Goal: Task Accomplishment & Management: Manage account settings

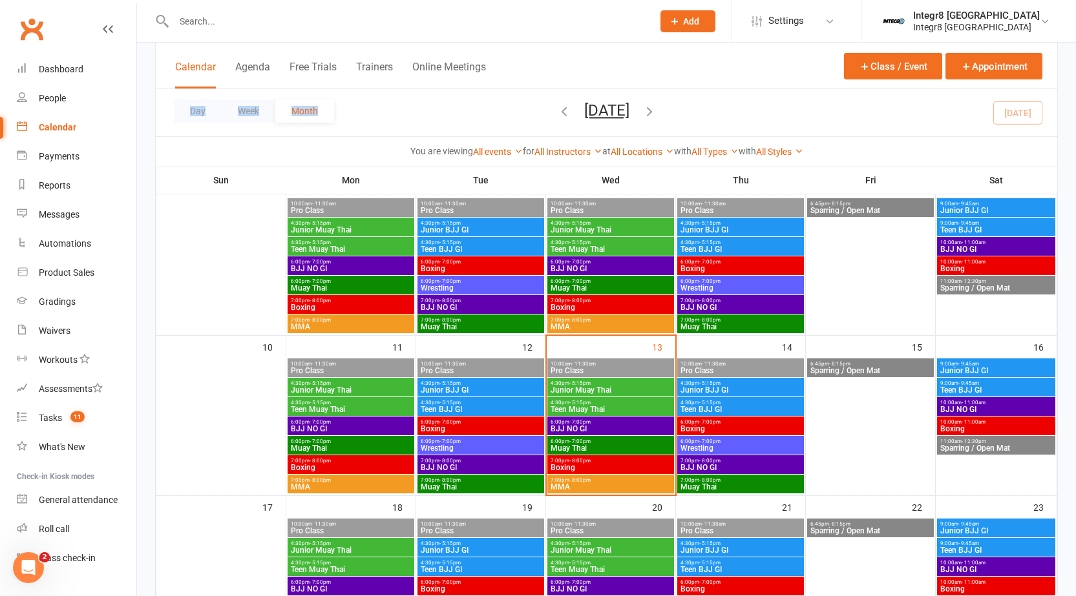
drag, startPoint x: 0, startPoint y: 0, endPoint x: 828, endPoint y: 106, distance: 834.3
click at [828, 106] on div "Day Week Month August 2025 August 2025 Sun Mon Tue Wed Thu Fri Sat 27 28 29 30 …" at bounding box center [606, 112] width 901 height 47
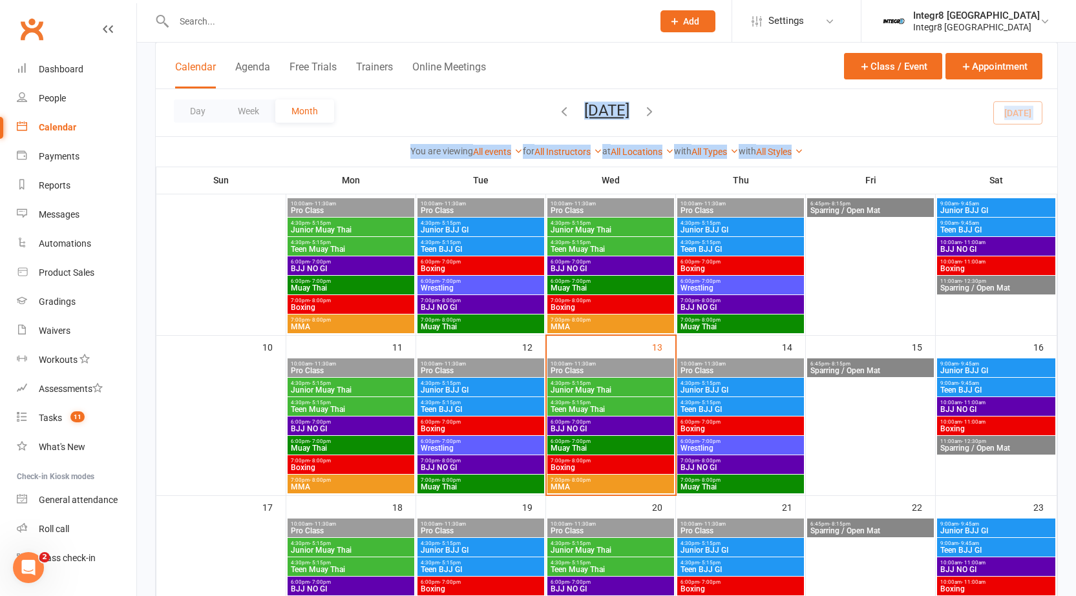
click at [882, 140] on div "Calendar Agenda Free Trials Trainers Online Meetings Class / Event Appointment …" at bounding box center [606, 104] width 902 height 125
drag, startPoint x: 882, startPoint y: 140, endPoint x: 997, endPoint y: 200, distance: 130.6
click at [997, 200] on div "Class kiosk mode Member self check-in Roll call kiosk mode Staff check-in for m…" at bounding box center [606, 388] width 902 height 1173
click at [997, 200] on div "9:00am - 9:45am Junior BJJ GI" at bounding box center [996, 207] width 118 height 19
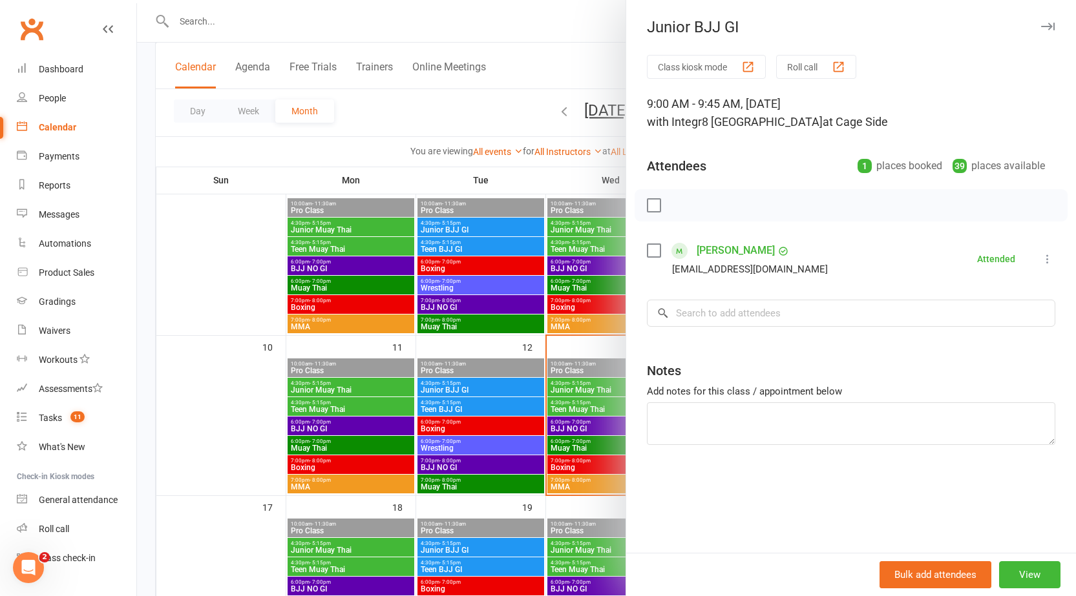
click at [997, 200] on div at bounding box center [850, 205] width 433 height 32
click at [514, 17] on div at bounding box center [606, 298] width 939 height 596
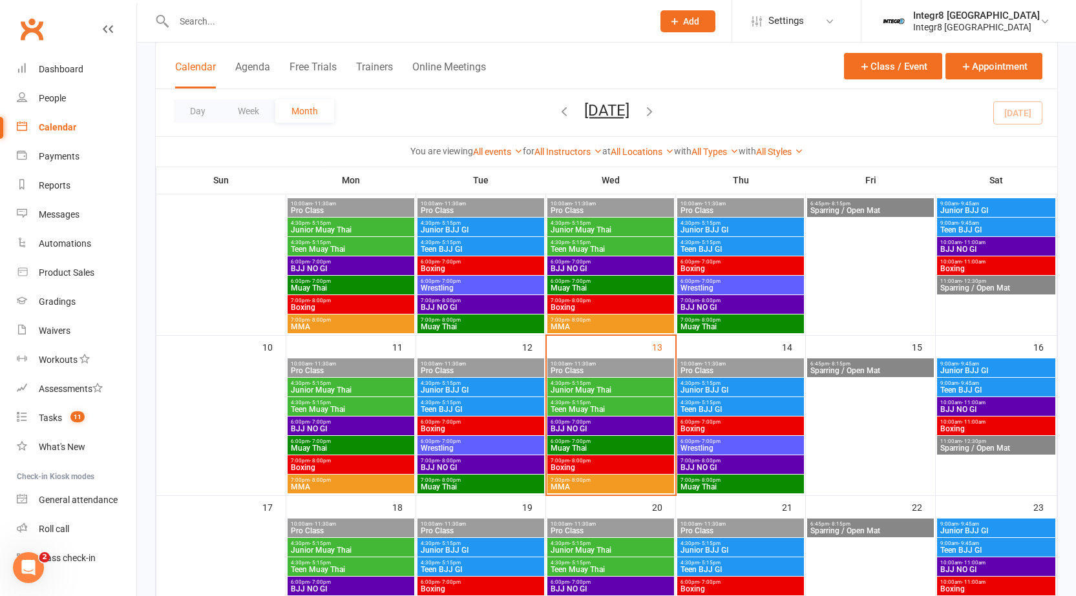
click at [591, 445] on span "Muay Thai" at bounding box center [610, 448] width 121 height 8
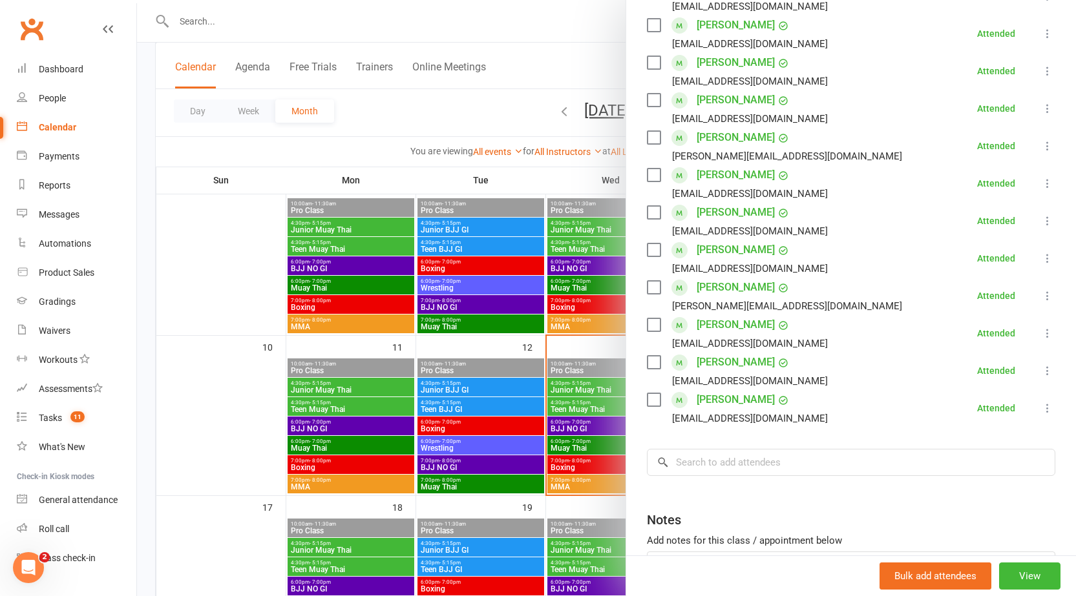
scroll to position [479, 0]
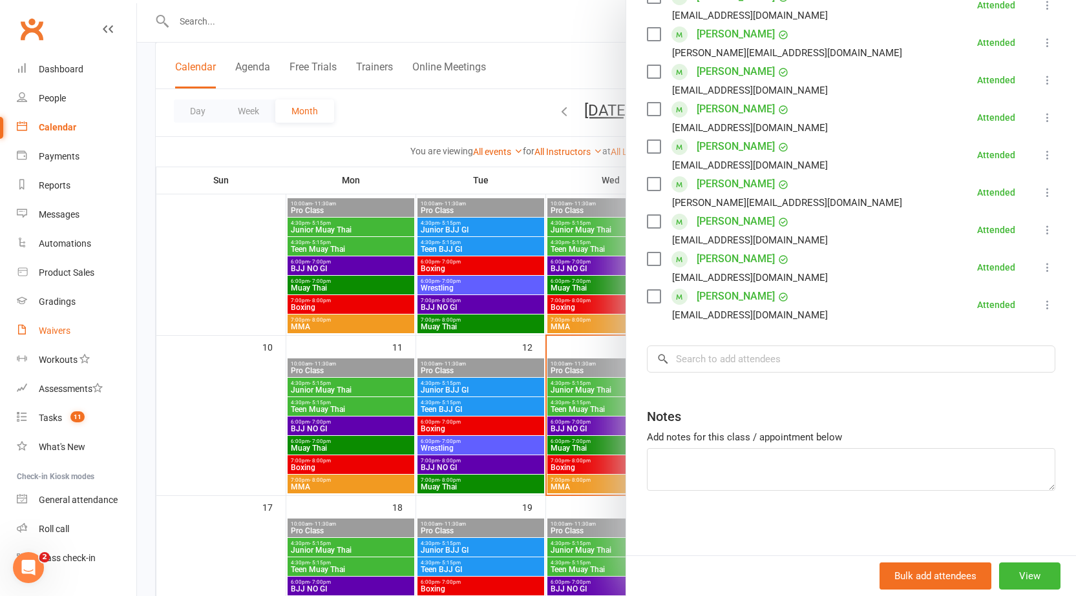
click at [43, 332] on div "Waivers" at bounding box center [55, 331] width 32 height 10
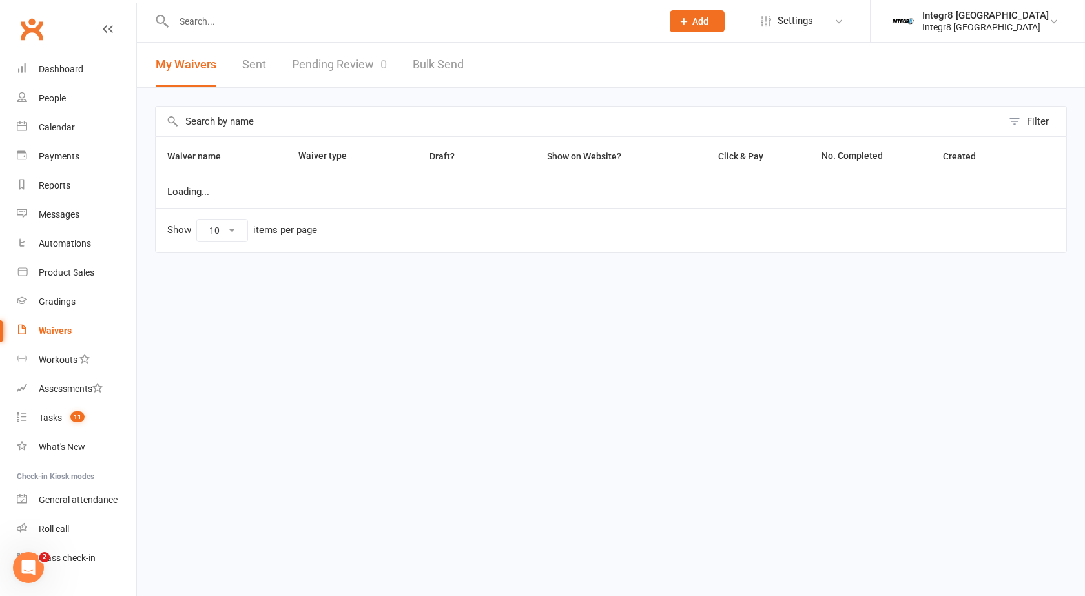
click at [380, 33] on div at bounding box center [404, 21] width 498 height 42
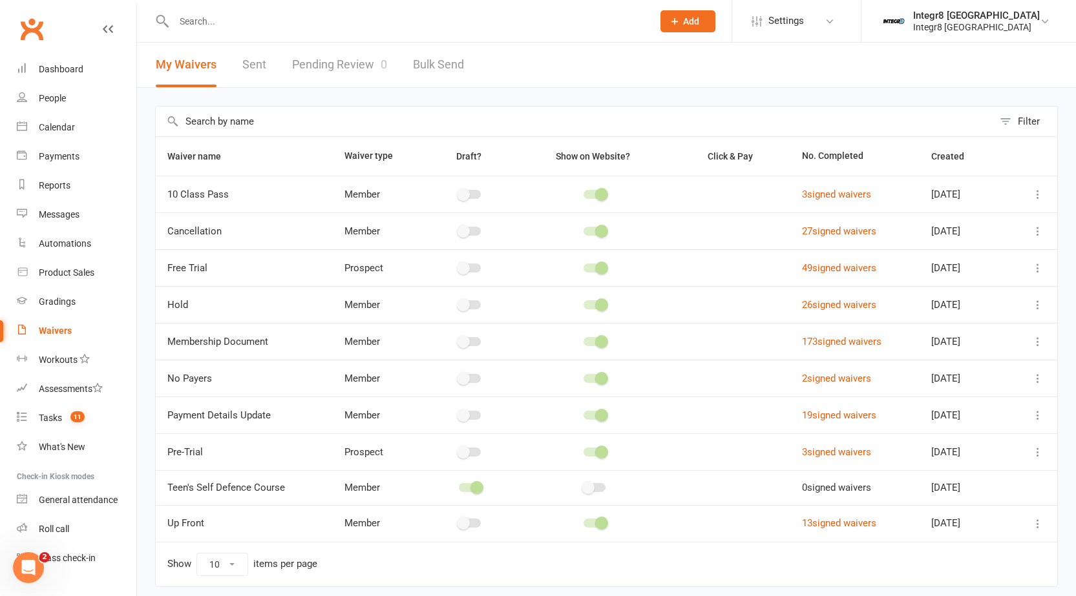
click at [362, 70] on link "Pending Review 0" at bounding box center [339, 65] width 95 height 45
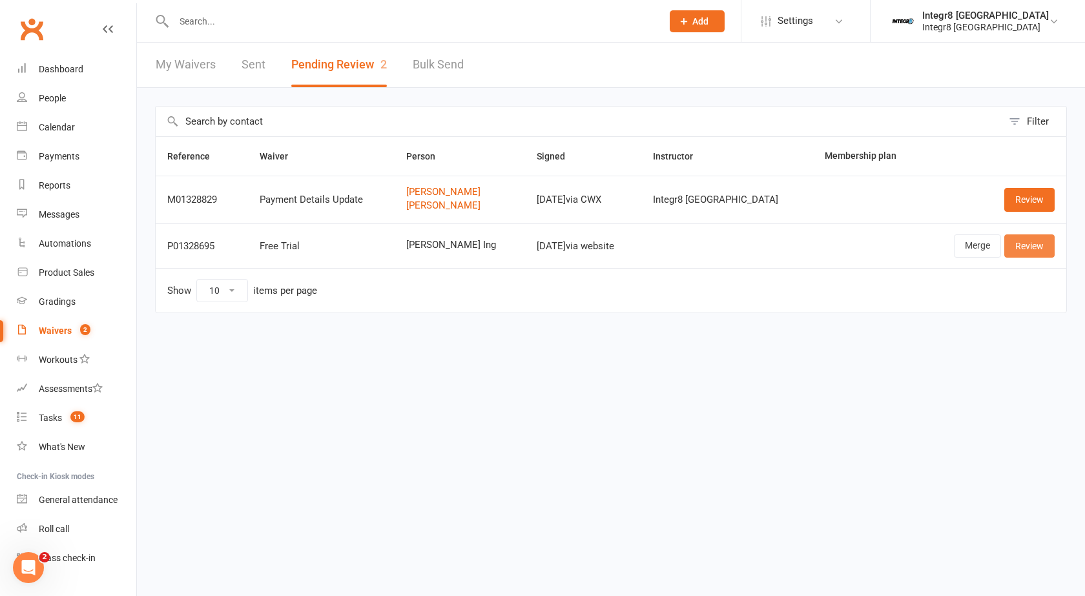
click at [1031, 238] on link "Review" at bounding box center [1030, 245] width 50 height 23
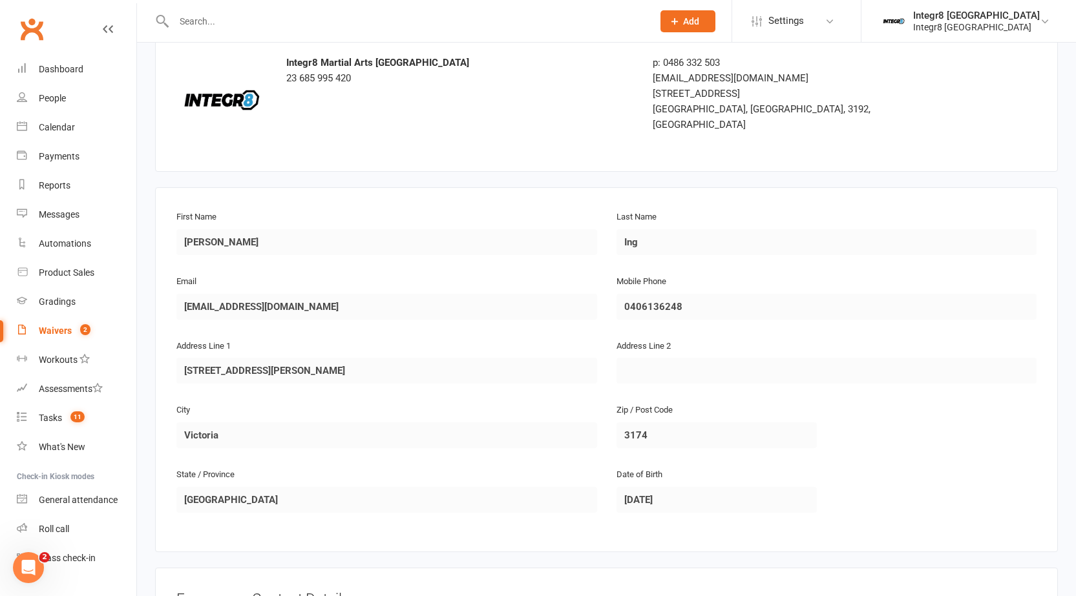
scroll to position [1098, 0]
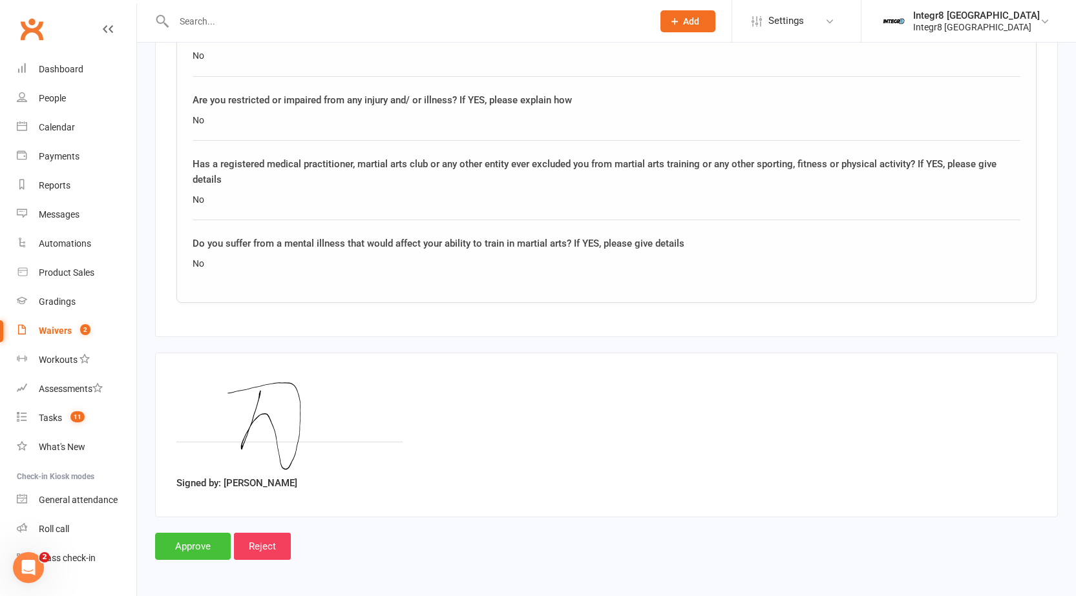
drag, startPoint x: 709, startPoint y: 288, endPoint x: 189, endPoint y: 545, distance: 580.4
click at [189, 544] on input "Approve" at bounding box center [193, 546] width 76 height 27
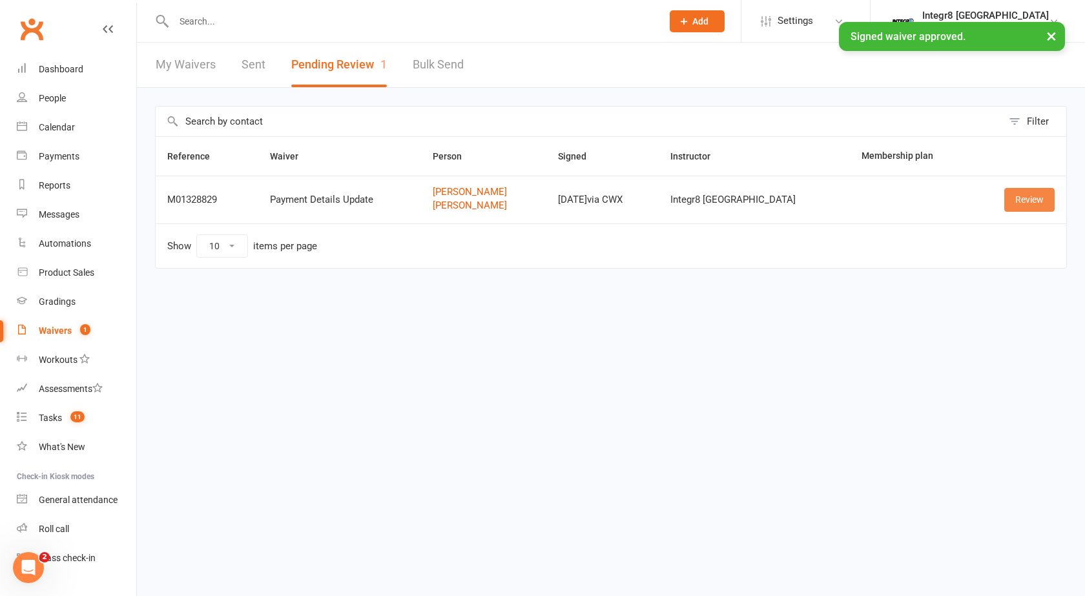
click at [1028, 198] on link "Review" at bounding box center [1030, 199] width 50 height 23
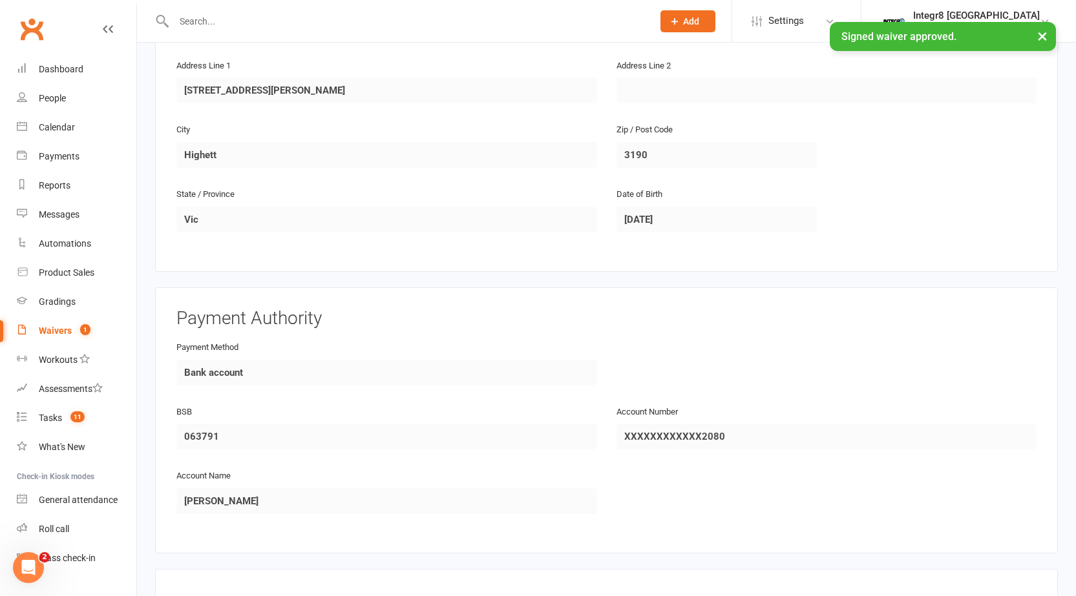
scroll to position [1056, 0]
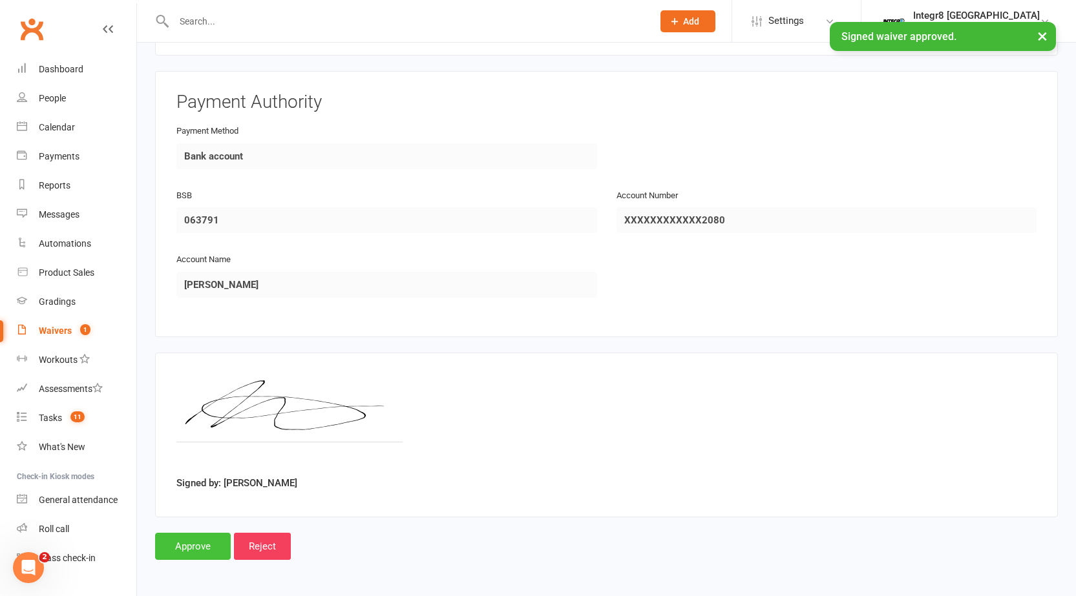
click at [203, 554] on input "Approve" at bounding box center [193, 546] width 76 height 27
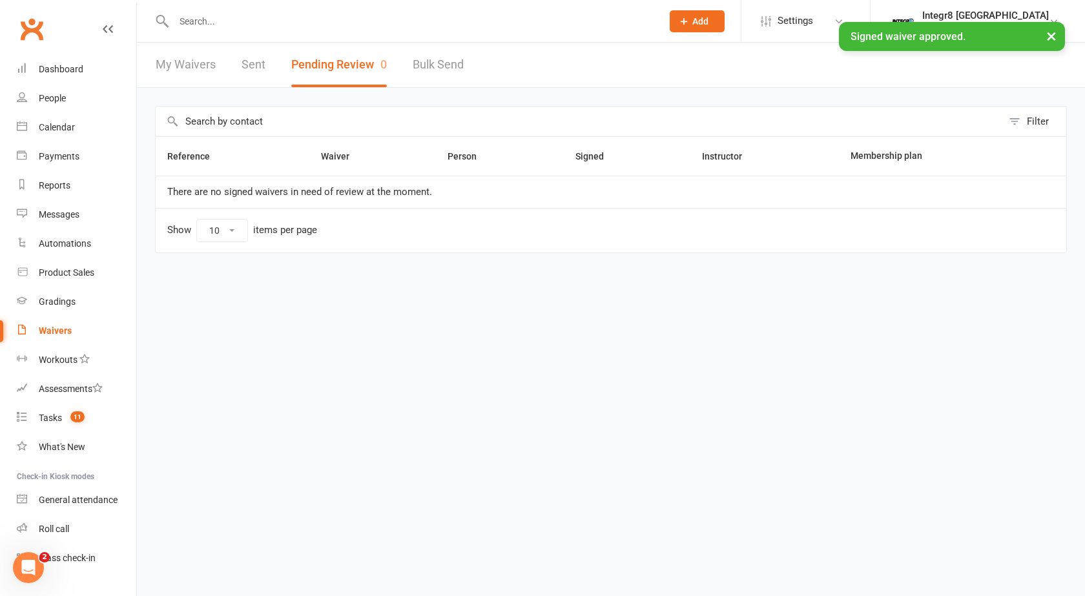
click at [335, 22] on div "× Signed waiver approved." at bounding box center [534, 22] width 1068 height 0
click at [83, 117] on link "Calendar" at bounding box center [77, 127] width 120 height 29
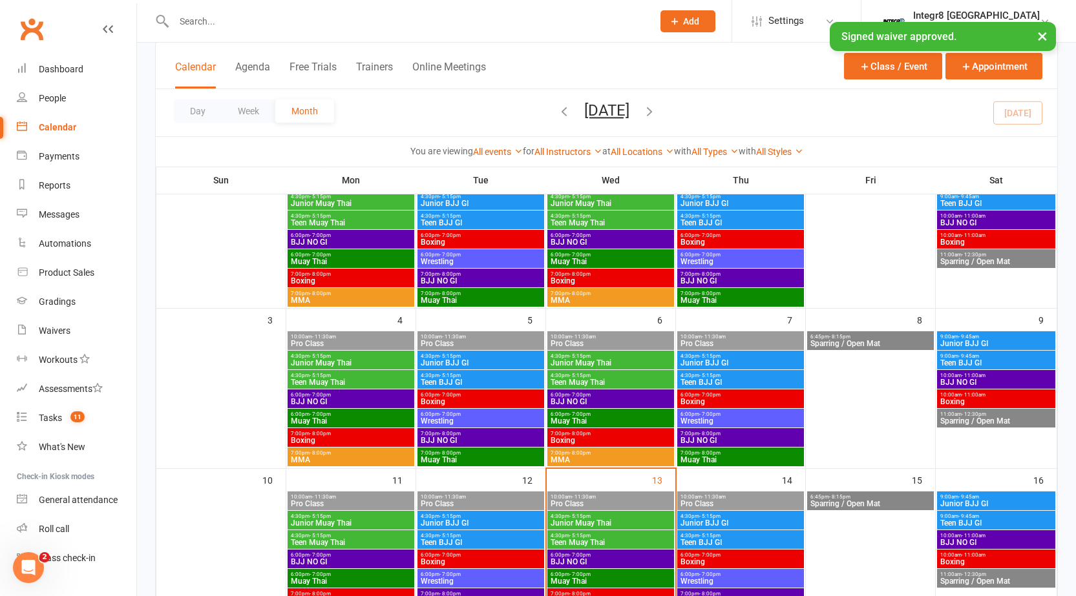
scroll to position [258, 0]
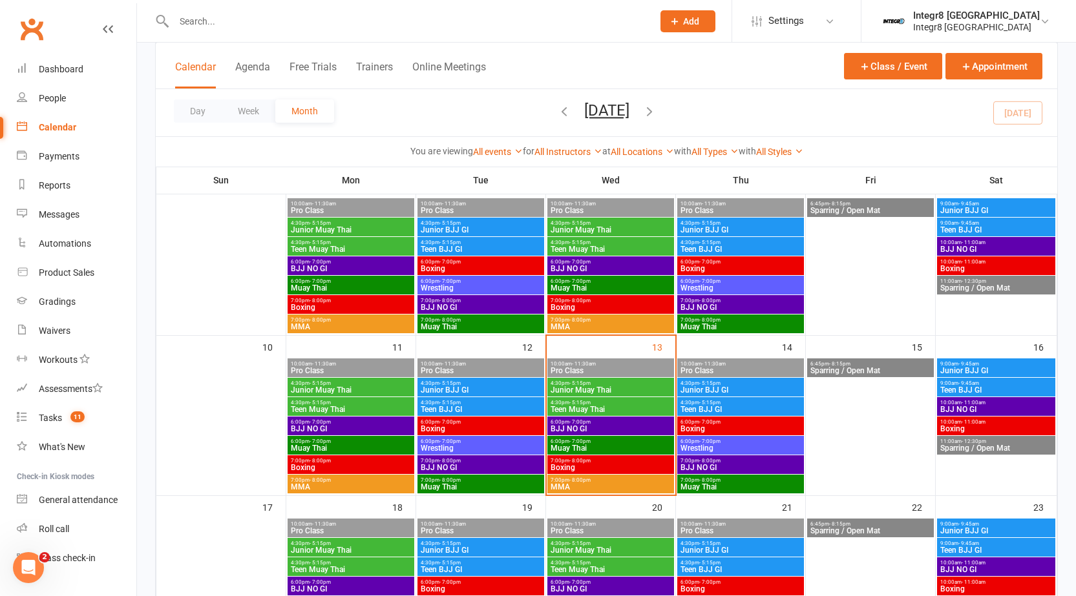
click at [596, 439] on span "6:00pm - 7:00pm" at bounding box center [610, 442] width 121 height 6
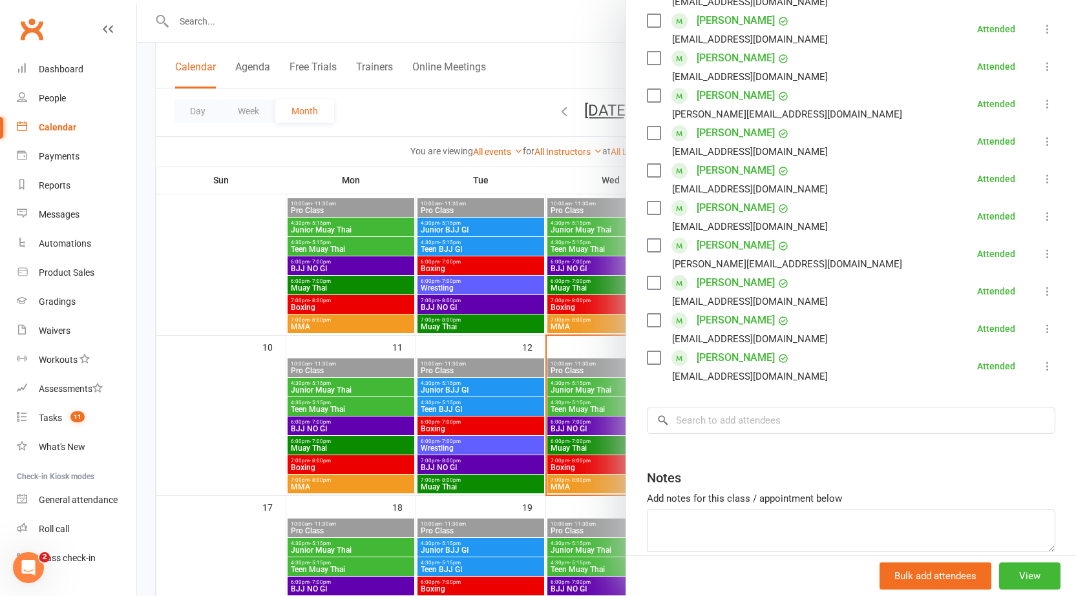
scroll to position [479, 0]
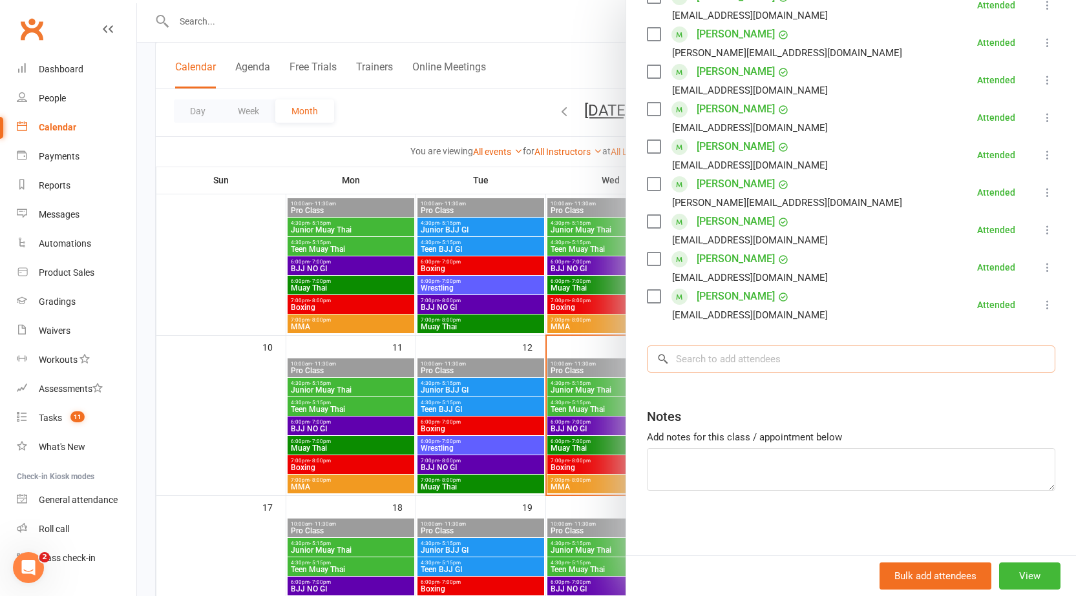
click at [731, 353] on input "search" at bounding box center [851, 359] width 408 height 27
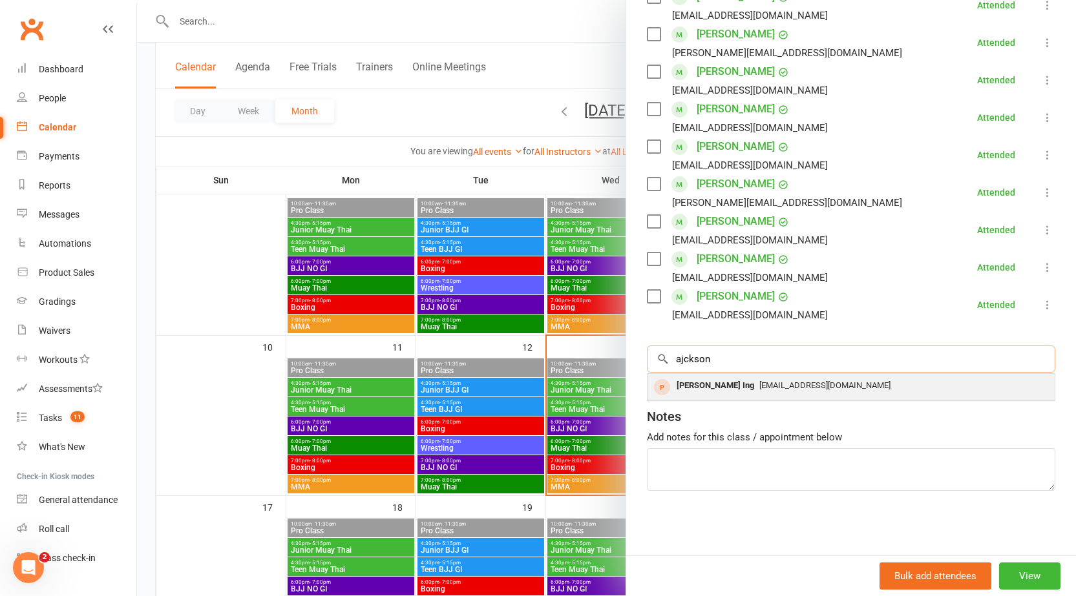
type input "ajckson"
click at [729, 397] on div "Jackson Ing jjacksoning@gmail.com" at bounding box center [850, 387] width 407 height 26
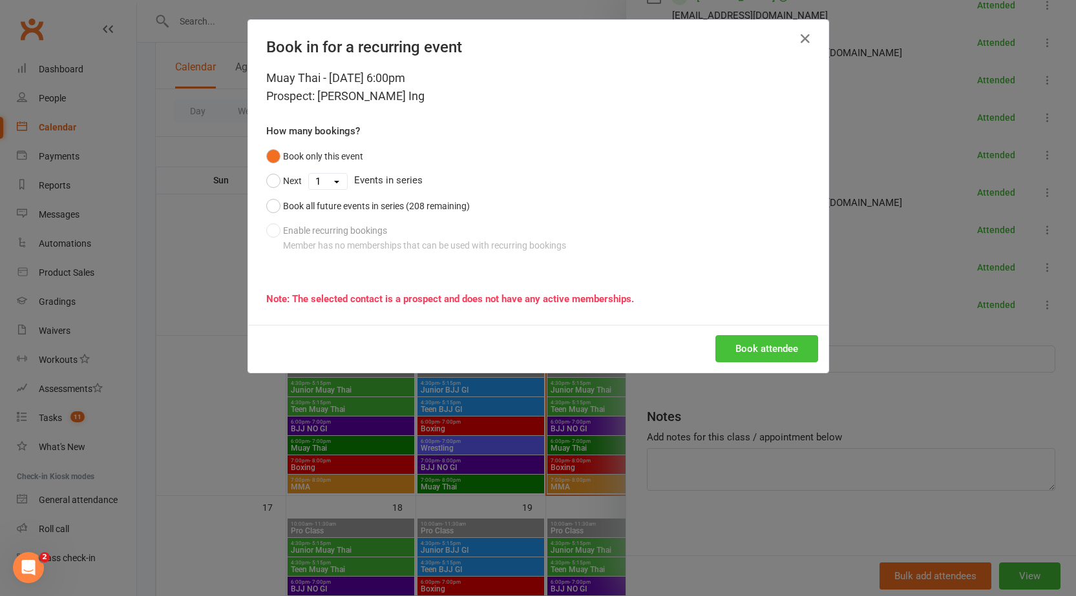
click at [769, 346] on button "Book attendee" at bounding box center [766, 348] width 103 height 27
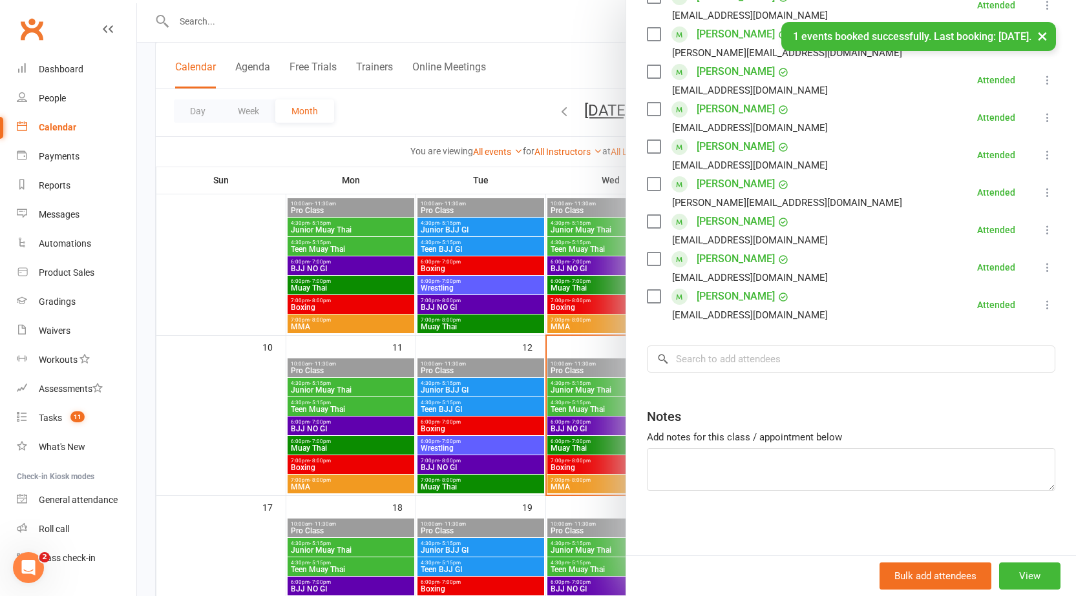
click at [501, 499] on div at bounding box center [606, 298] width 939 height 596
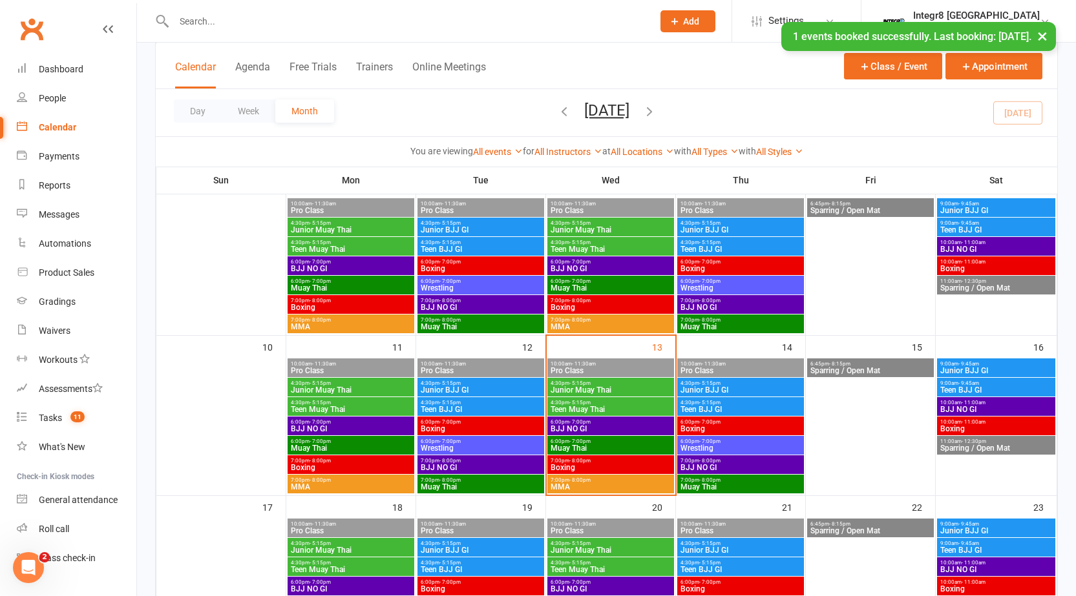
click at [648, 488] on span "MMA" at bounding box center [610, 487] width 121 height 8
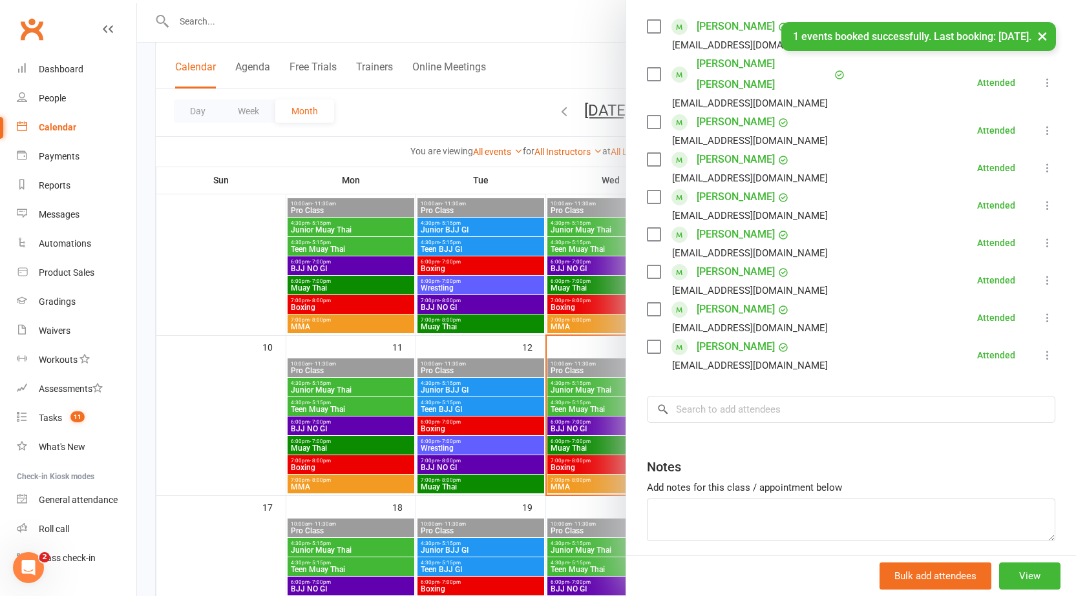
scroll to position [254, 0]
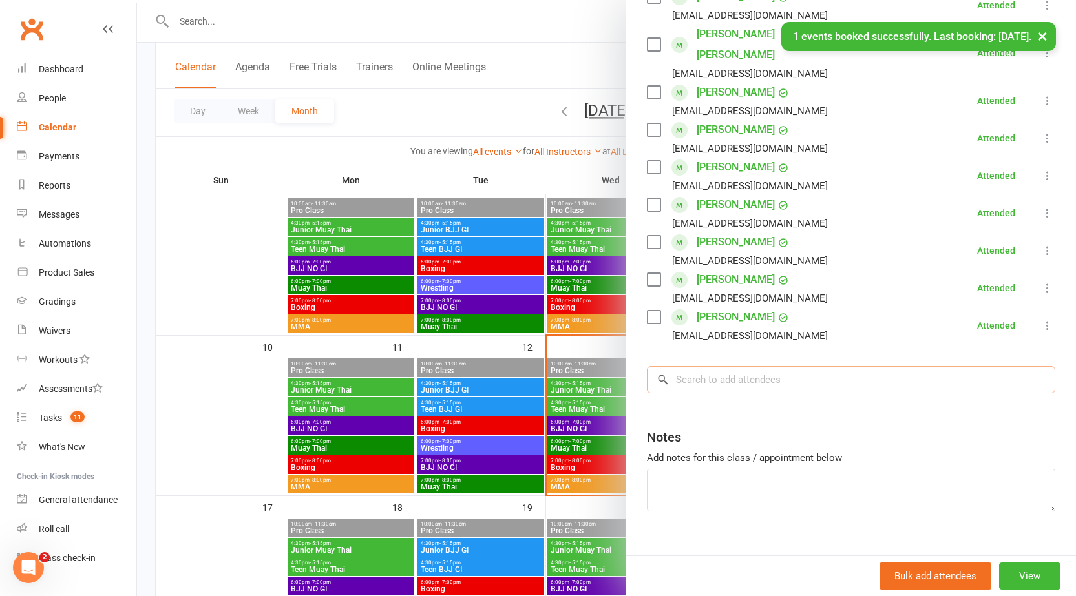
click at [797, 366] on input "search" at bounding box center [851, 379] width 408 height 27
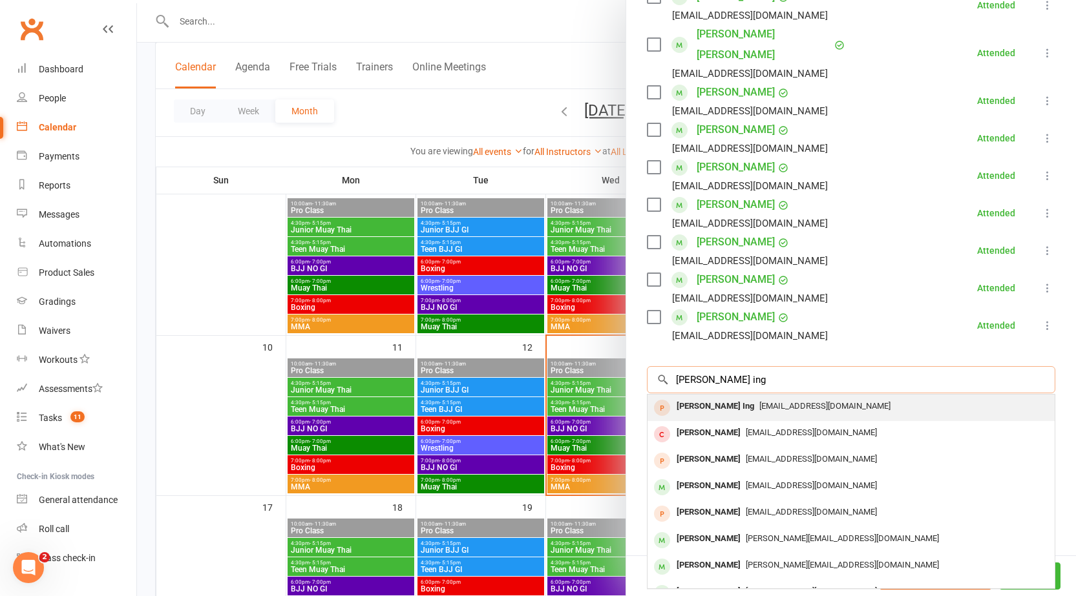
type input "jackson ing"
click at [784, 401] on span "jjacksoning@gmail.com" at bounding box center [824, 406] width 131 height 10
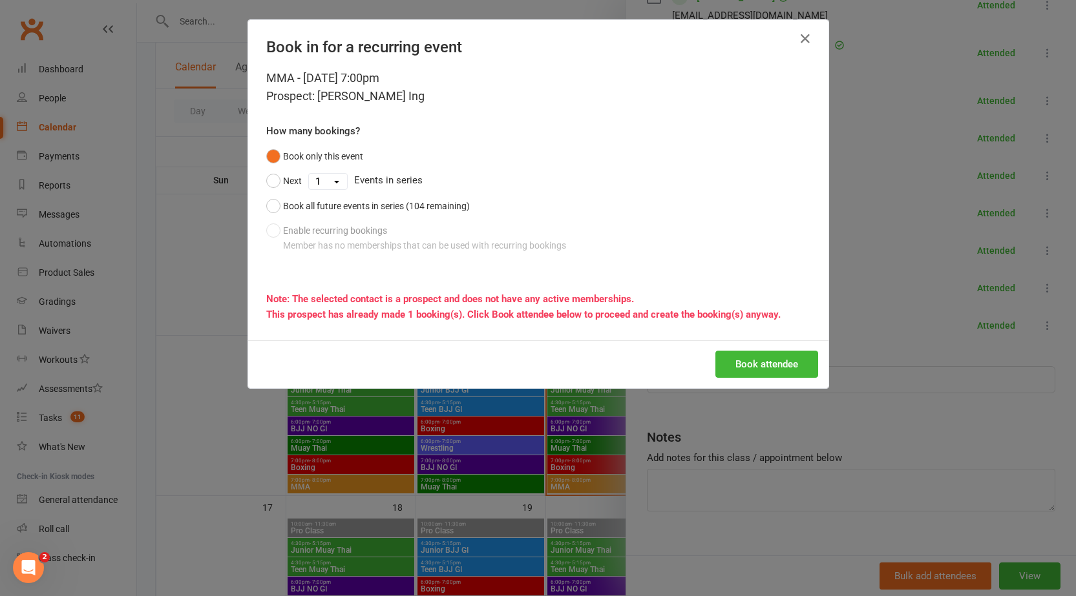
click at [763, 348] on div "Book attendee" at bounding box center [538, 364] width 580 height 48
click at [763, 355] on button "Book attendee" at bounding box center [766, 364] width 103 height 27
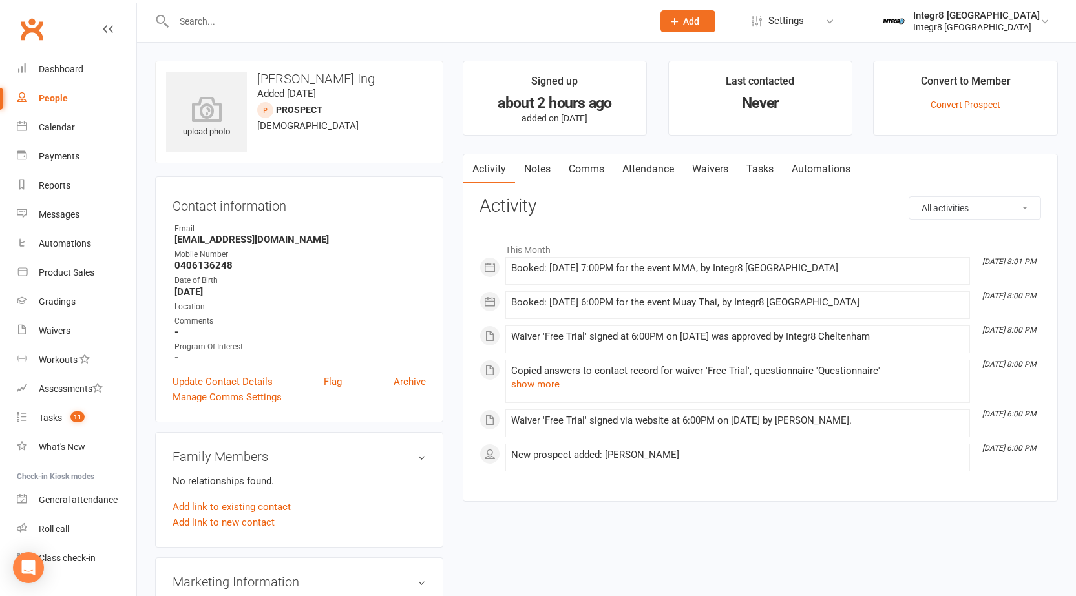
click at [201, 373] on div "Contact information Owner Email jjacksoning@gmail.com Mobile Number 0406136248 …" at bounding box center [299, 299] width 288 height 246
click at [201, 377] on link "Update Contact Details" at bounding box center [222, 382] width 100 height 16
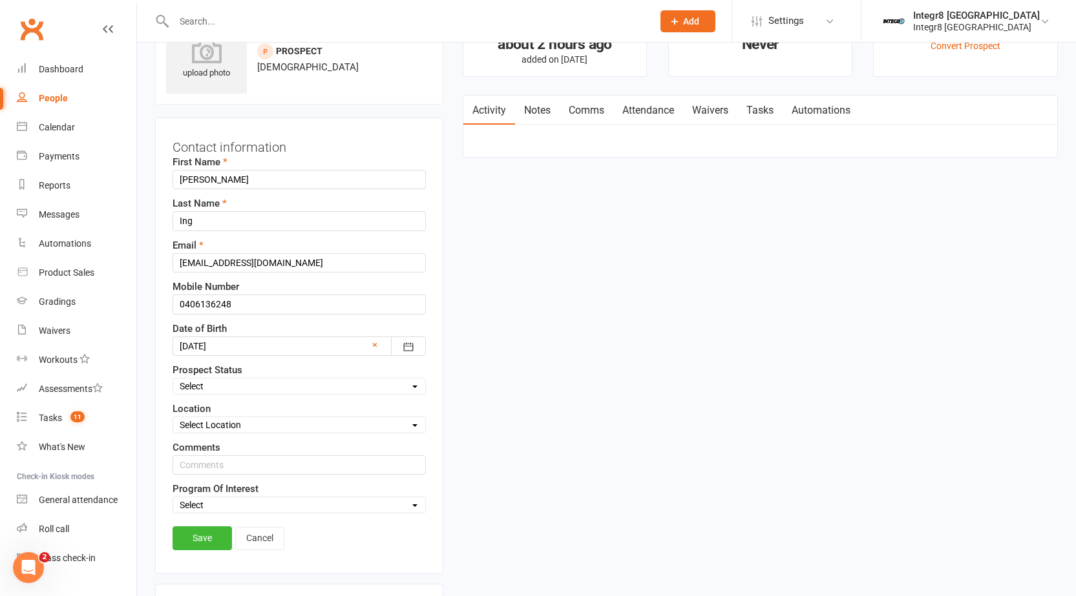
scroll to position [61, 0]
click at [244, 387] on select "Select Initial Contact Follow-up Free Trial Booked Awaiting Sign-Up Not Ready (…" at bounding box center [299, 384] width 252 height 14
select select "Free Trial Booked"
click at [173, 377] on select "Select Initial Contact Follow-up Free Trial Booked Awaiting Sign-Up Not Ready (…" at bounding box center [299, 384] width 252 height 14
click at [203, 527] on link "Save" at bounding box center [201, 536] width 59 height 23
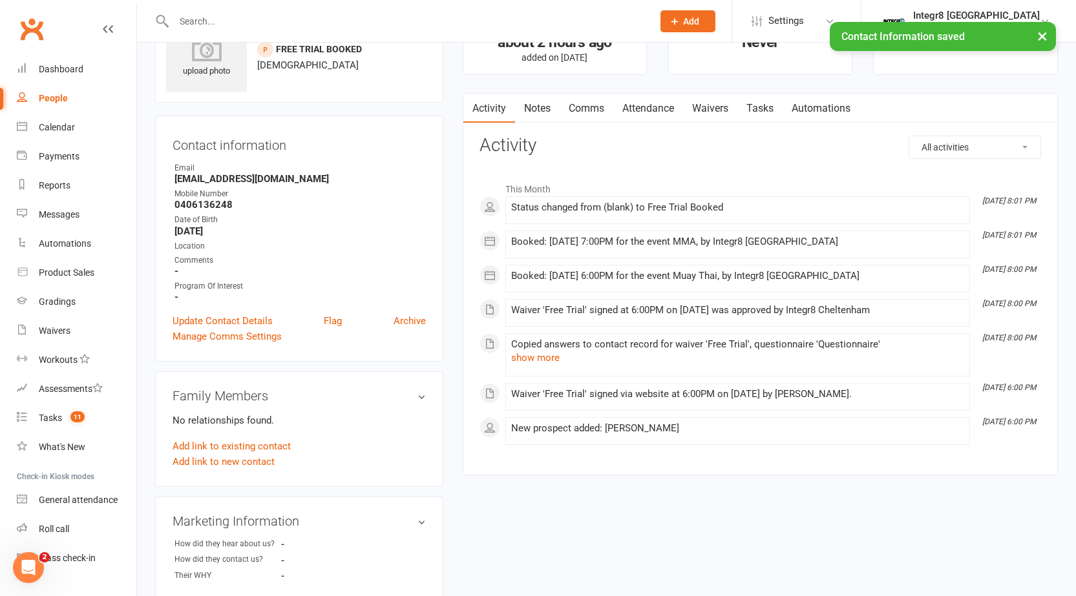
click at [549, 114] on link "Notes" at bounding box center [537, 109] width 45 height 30
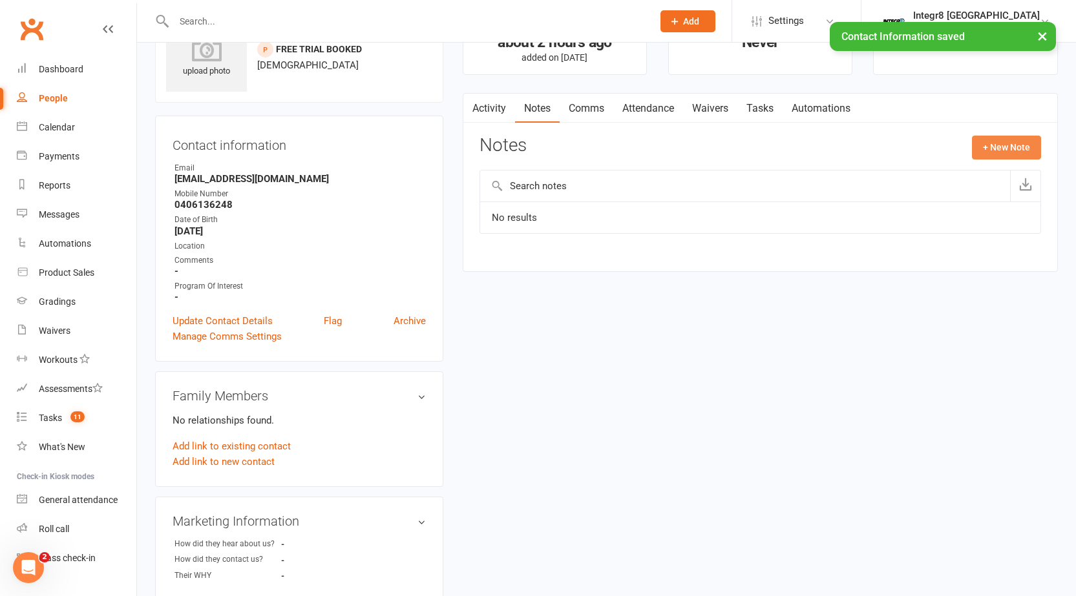
click at [1020, 136] on button "+ New Note" at bounding box center [1006, 147] width 69 height 23
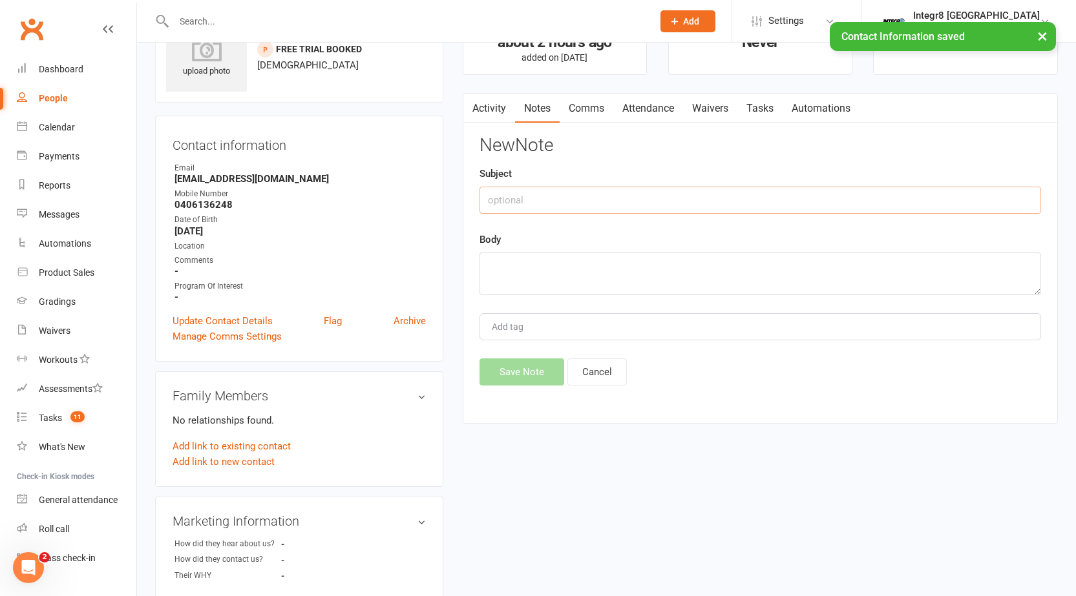
click at [748, 195] on input "text" at bounding box center [759, 200] width 561 height 27
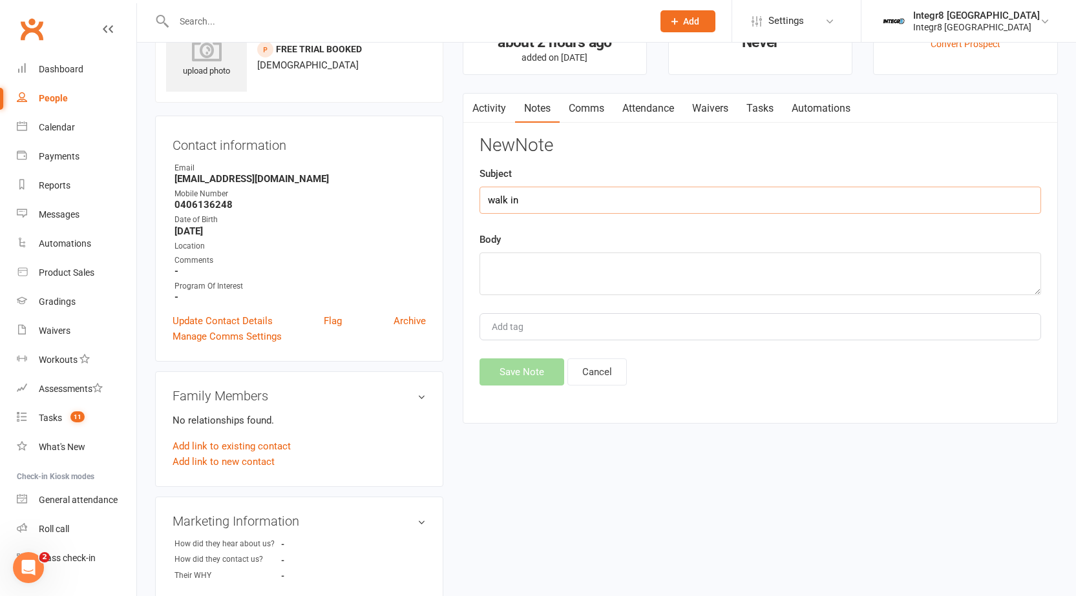
type input "walk in"
click at [686, 288] on textarea at bounding box center [759, 274] width 561 height 43
click at [484, 264] on textarea "free trial booked today for Muay Thai and MMA" at bounding box center [759, 274] width 561 height 43
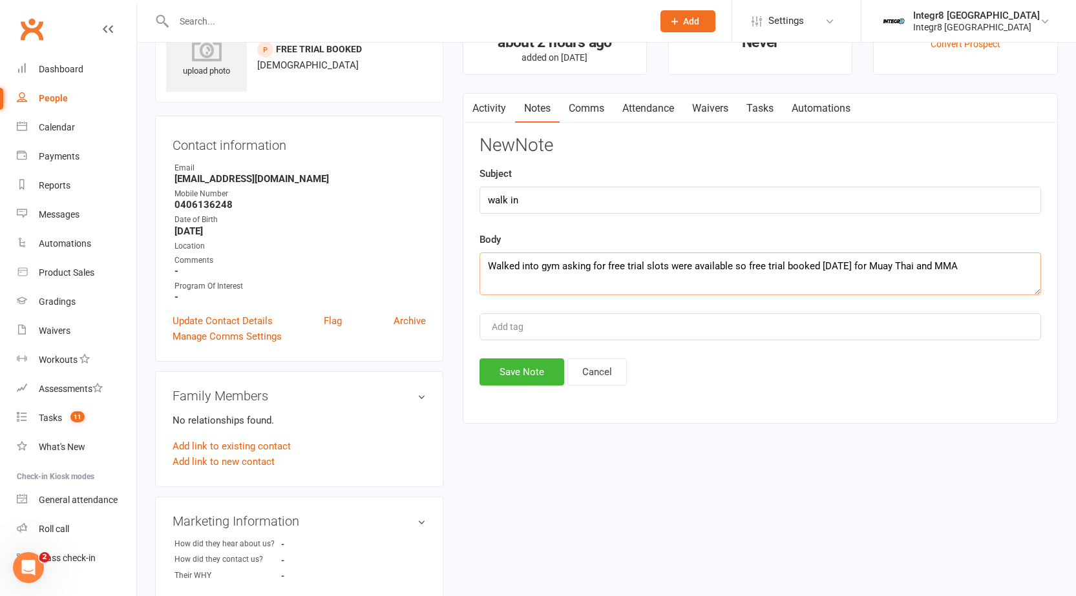
click at [966, 255] on textarea "Walked into gym asking for free trial slots were available so free trial booked…" at bounding box center [759, 274] width 561 height 43
type textarea "Walked into gym asking for free trial slots were available so free trial booked…"
click at [903, 335] on div "Add tag" at bounding box center [759, 326] width 561 height 27
type input "[PERSON_NAME]"
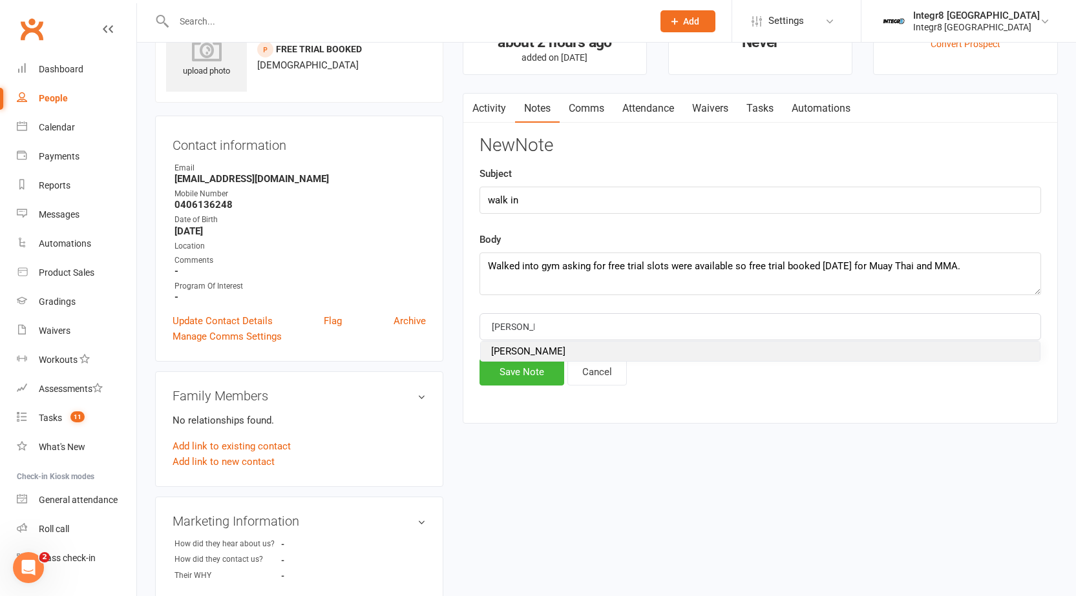
click at [959, 348] on li "[PERSON_NAME]" at bounding box center [760, 351] width 559 height 19
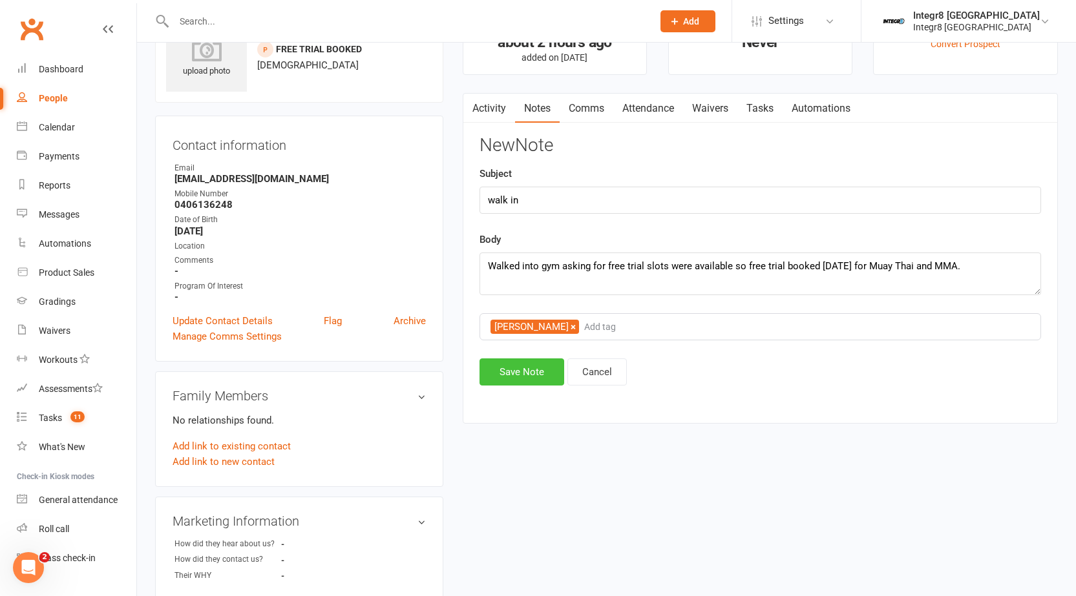
click at [503, 362] on button "Save Note" at bounding box center [521, 372] width 85 height 27
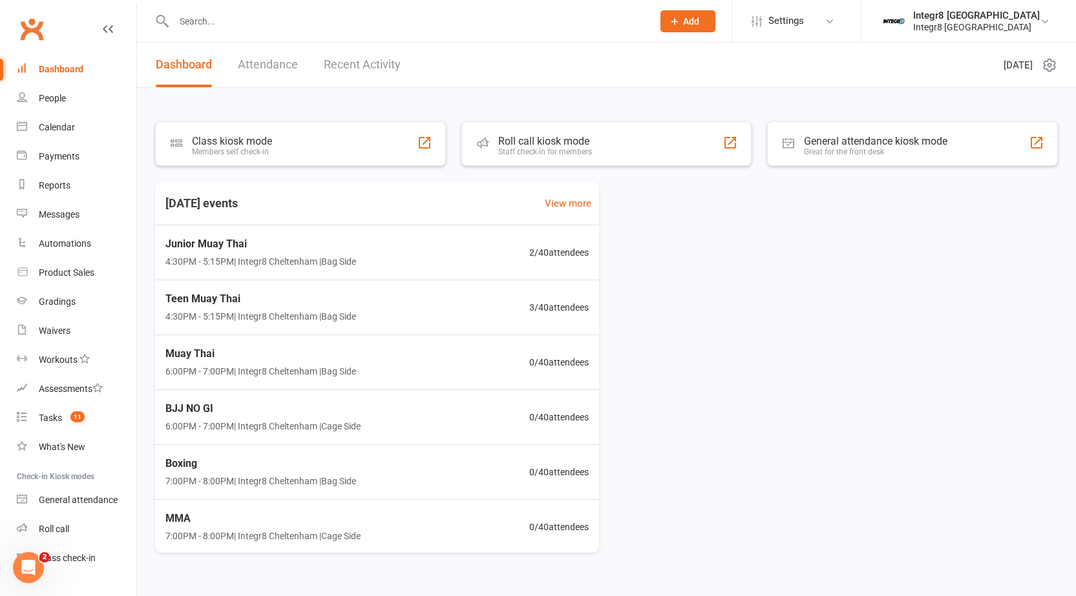
scroll to position [25, 0]
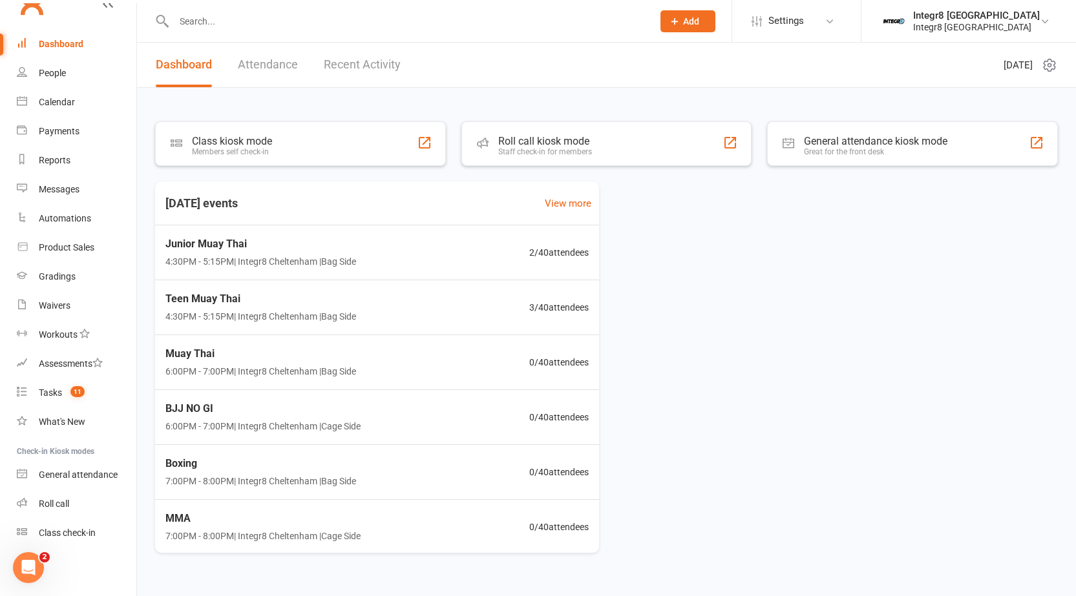
click at [484, 24] on input "text" at bounding box center [407, 21] width 474 height 18
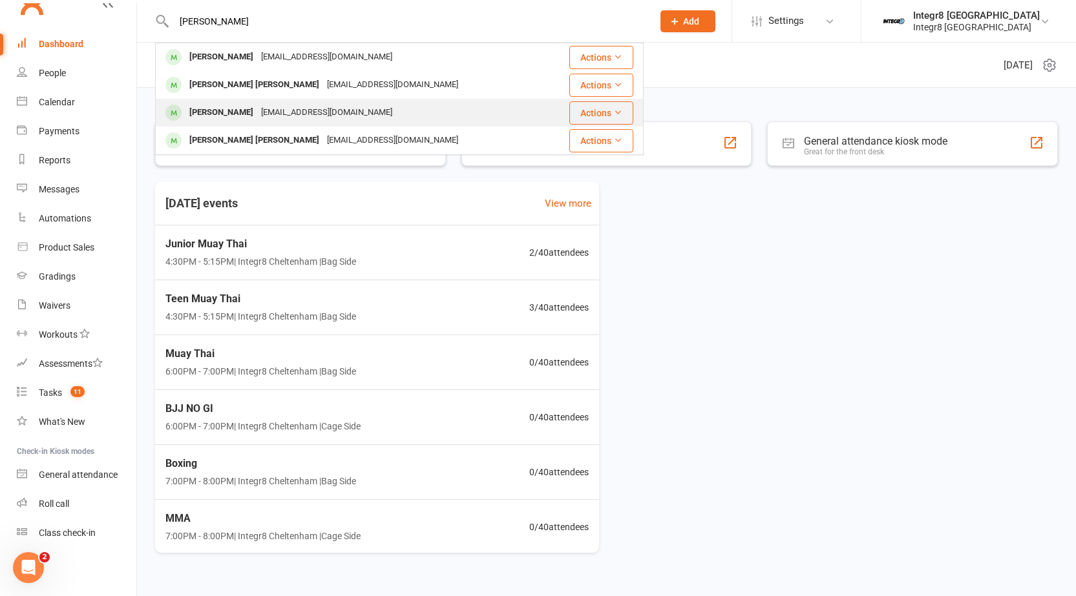
type input "[PERSON_NAME]"
click at [352, 105] on div "[PERSON_NAME] [EMAIL_ADDRESS][DOMAIN_NAME]" at bounding box center [352, 112] width 392 height 26
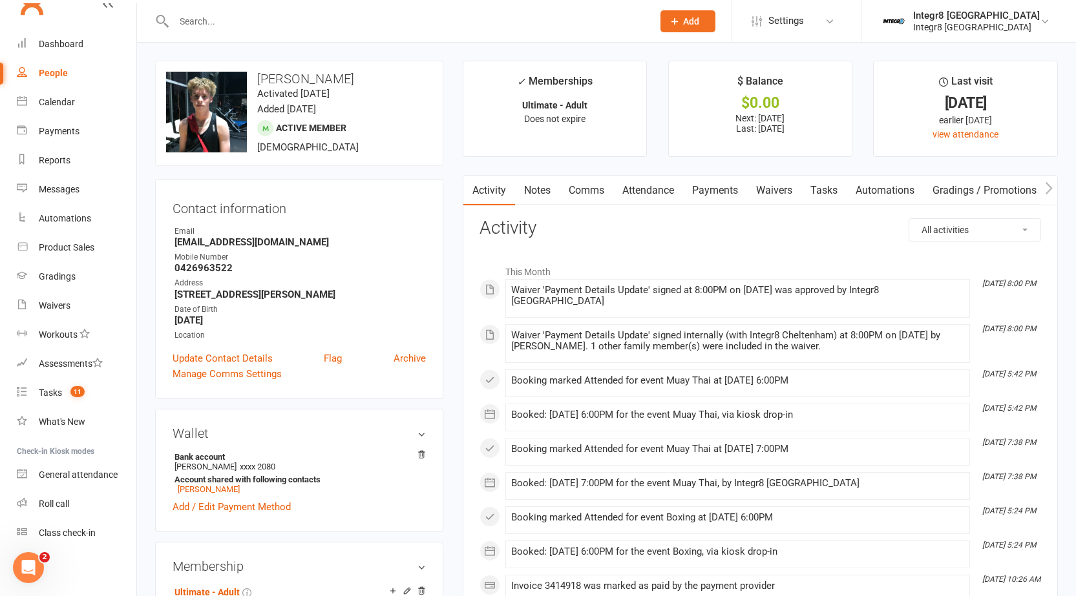
click at [523, 183] on link "Notes" at bounding box center [537, 191] width 45 height 30
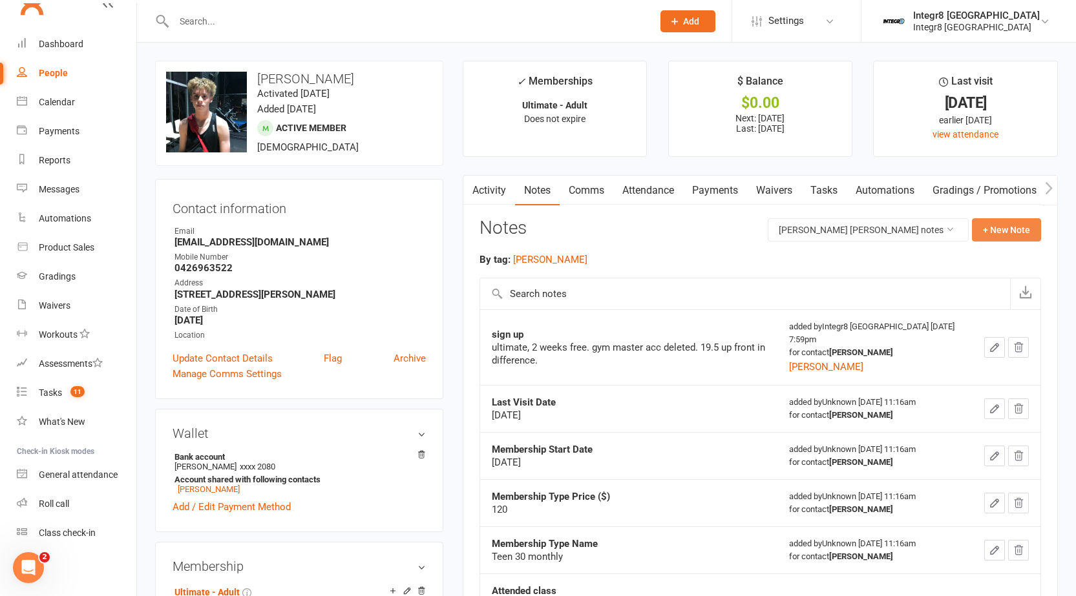
click at [1001, 224] on button "+ New Note" at bounding box center [1006, 229] width 69 height 23
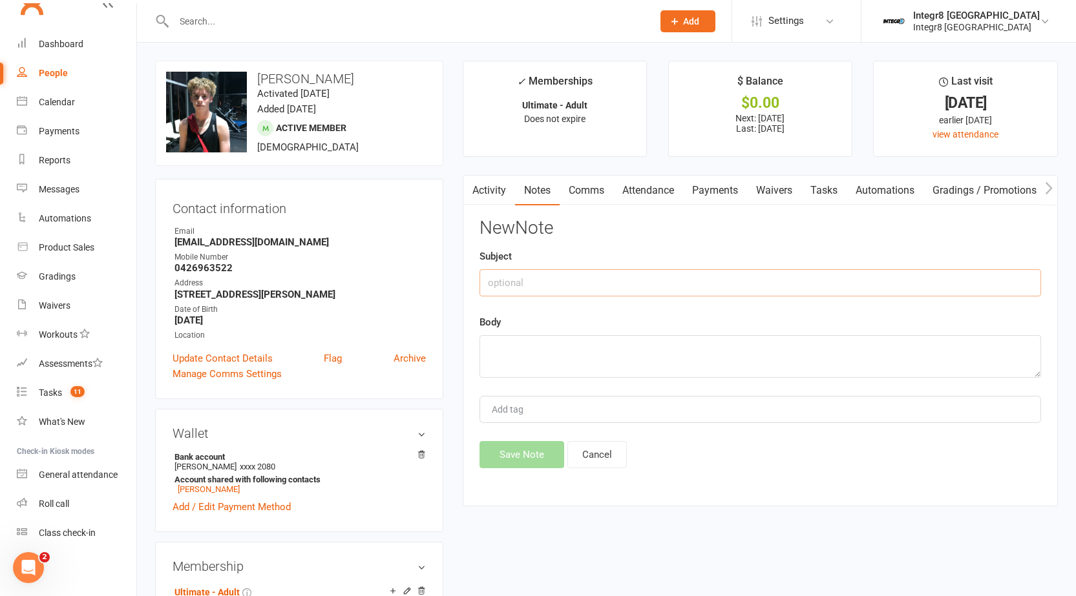
click at [737, 275] on input "text" at bounding box center [759, 282] width 561 height 27
type input "payment details update"
click at [663, 368] on textarea at bounding box center [759, 356] width 561 height 43
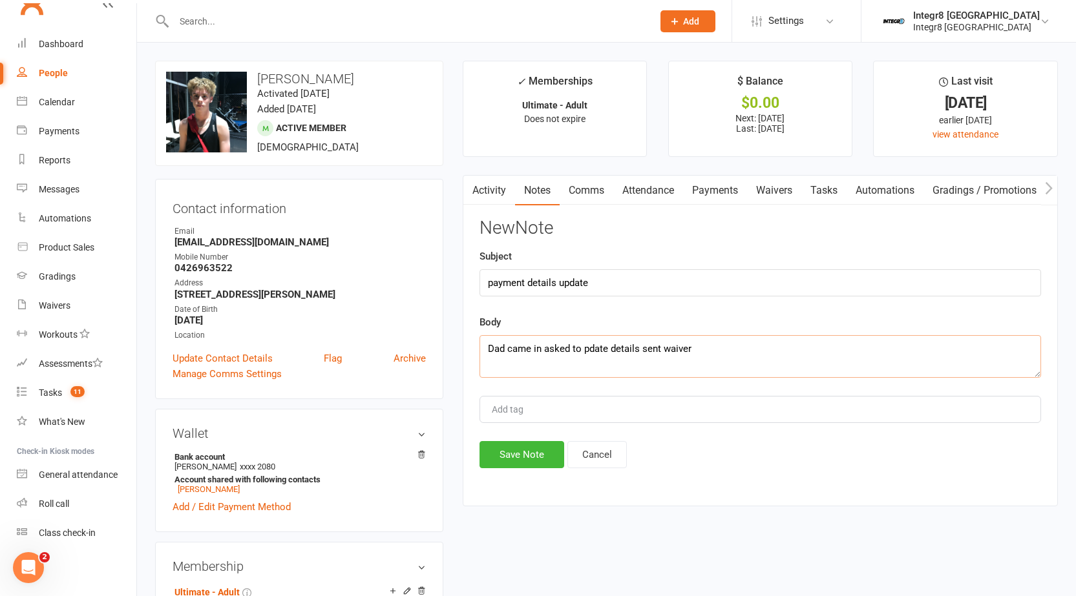
click at [585, 349] on textarea "Dad came in asked to pdate details sent waiver" at bounding box center [759, 356] width 561 height 43
click at [758, 349] on textarea "Dad came in asked to update details sent waiver" at bounding box center [759, 356] width 561 height 43
click at [786, 348] on textarea "Dad came in asked to update details sent waiver and fill formed at recpetion" at bounding box center [759, 356] width 561 height 43
type textarea "Dad came in asked to update details sent waiver and fill formed at recepetion"
click at [775, 403] on div "Add tag" at bounding box center [759, 409] width 561 height 27
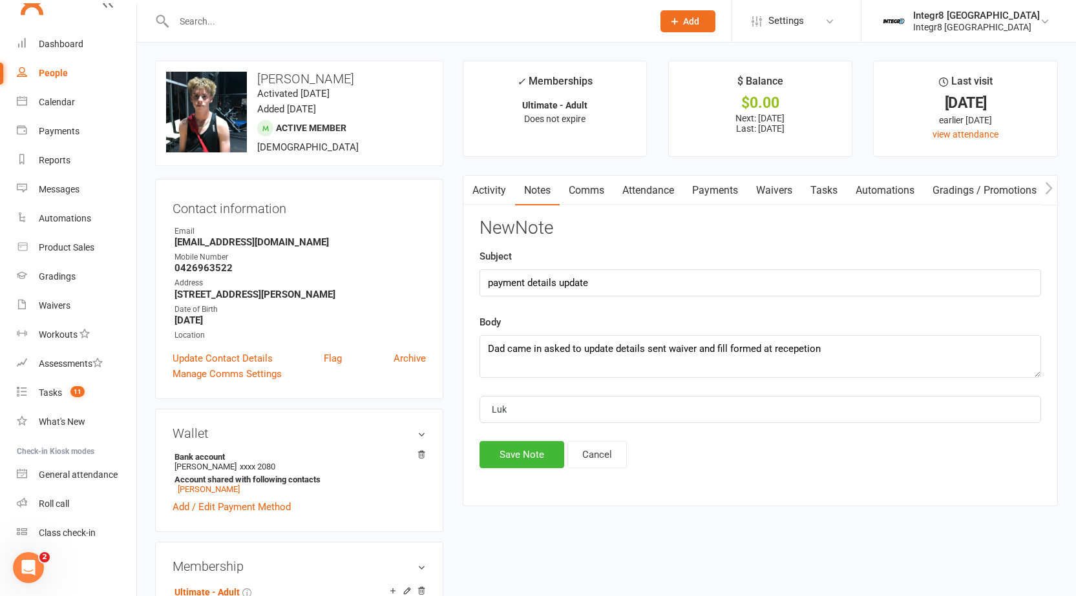
type input "[PERSON_NAME]"
click at [795, 442] on li "[PERSON_NAME]" at bounding box center [760, 433] width 559 height 19
click at [506, 455] on button "Save Note" at bounding box center [521, 454] width 85 height 27
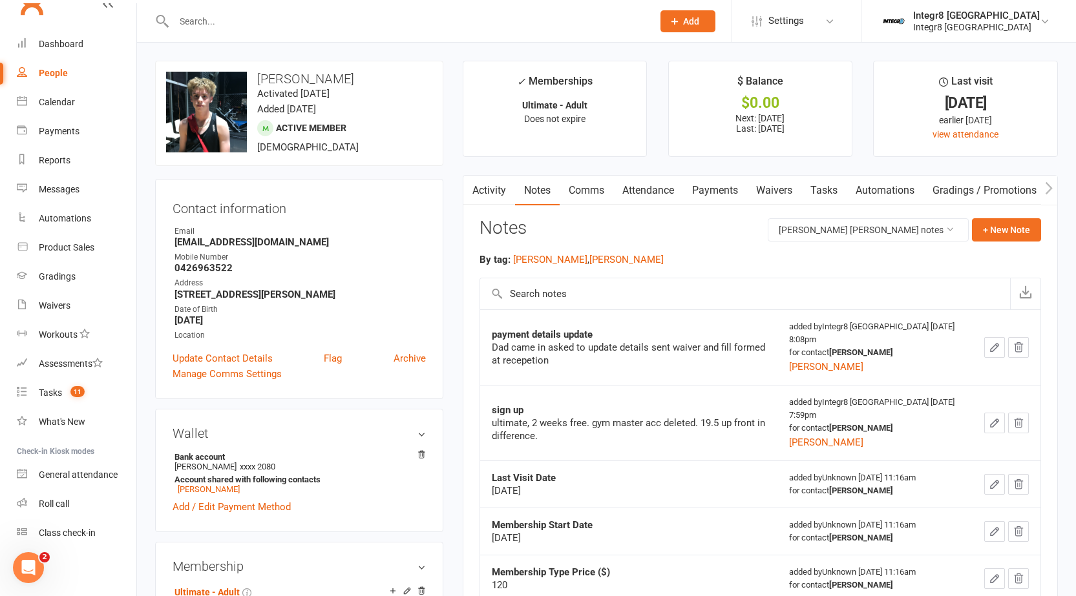
click at [484, 39] on div at bounding box center [399, 21] width 488 height 42
click at [490, 32] on div at bounding box center [399, 21] width 488 height 42
click at [483, 6] on div at bounding box center [399, 21] width 488 height 42
click at [474, 25] on input "text" at bounding box center [407, 21] width 474 height 18
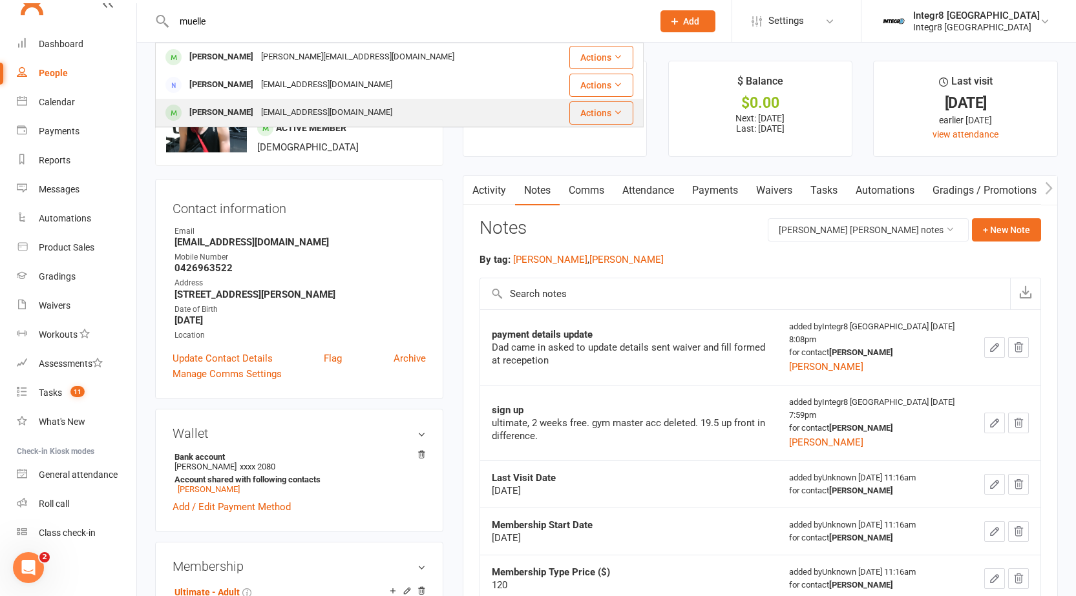
type input "muelle"
click at [399, 112] on div "[PERSON_NAME] [EMAIL_ADDRESS][DOMAIN_NAME]" at bounding box center [351, 112] width 391 height 26
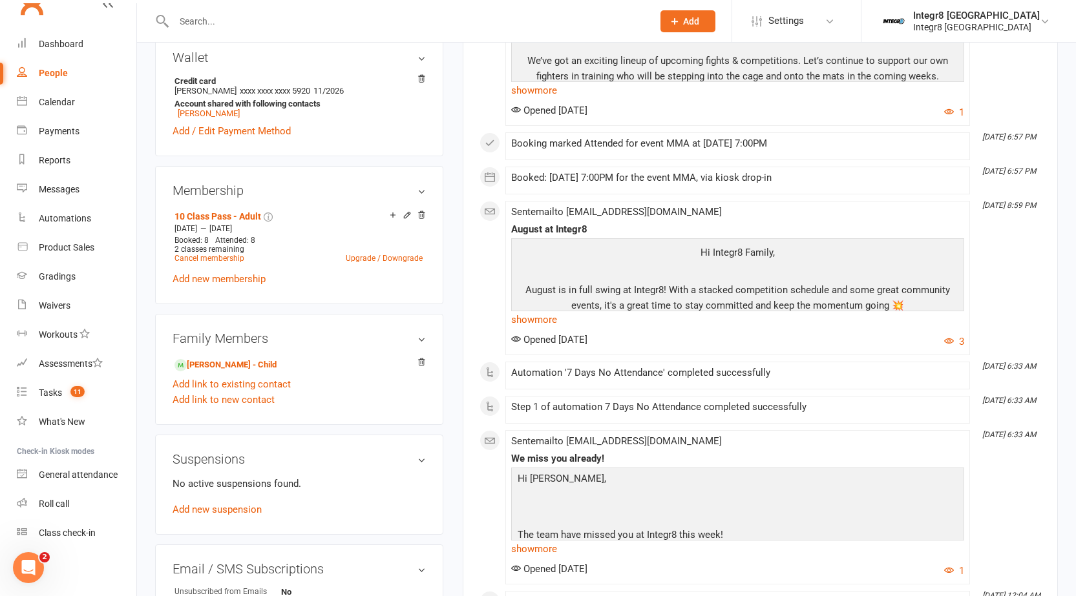
scroll to position [388, 0]
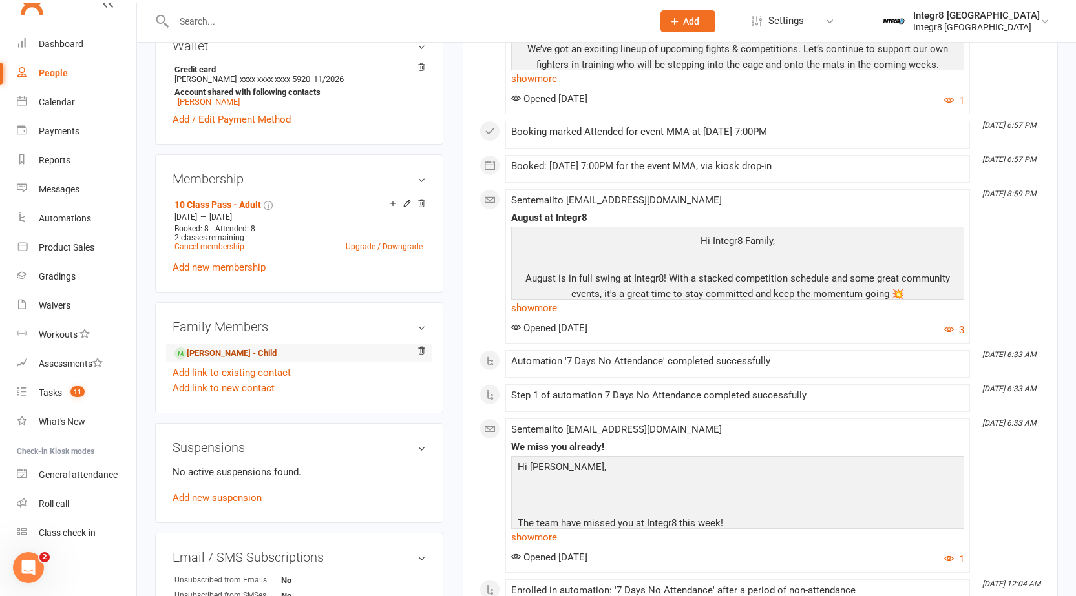
click at [258, 357] on link "[PERSON_NAME] - Child" at bounding box center [225, 354] width 102 height 14
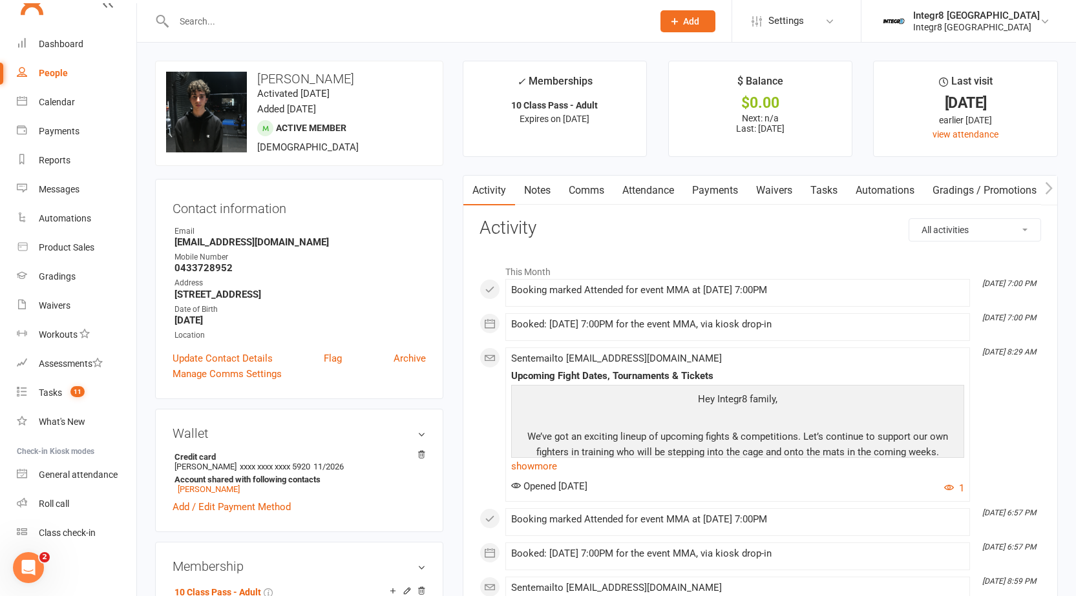
click at [559, 196] on link "Notes" at bounding box center [537, 191] width 45 height 30
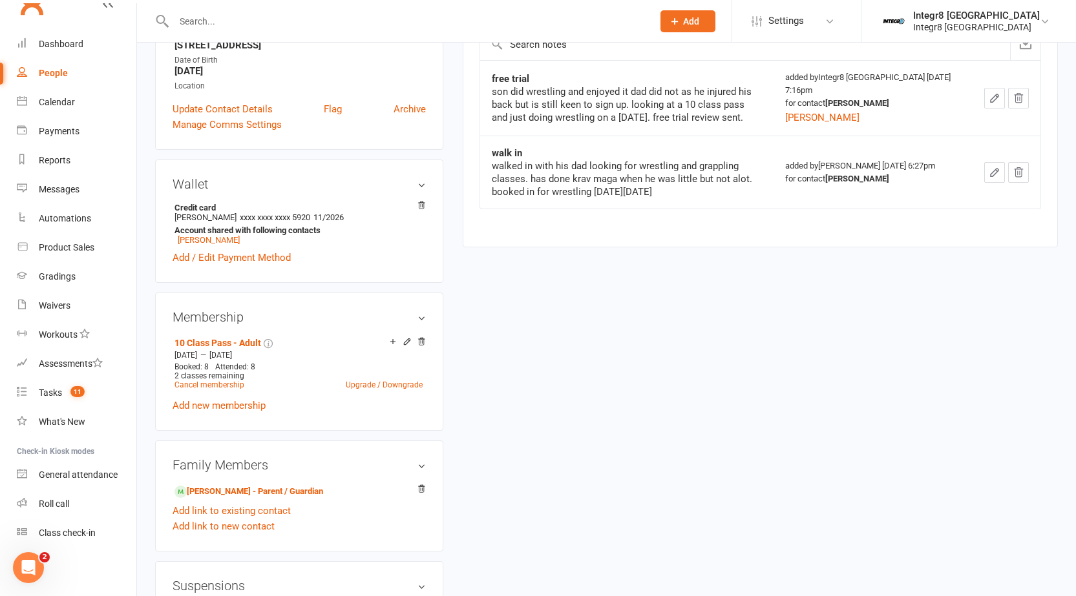
scroll to position [258, 0]
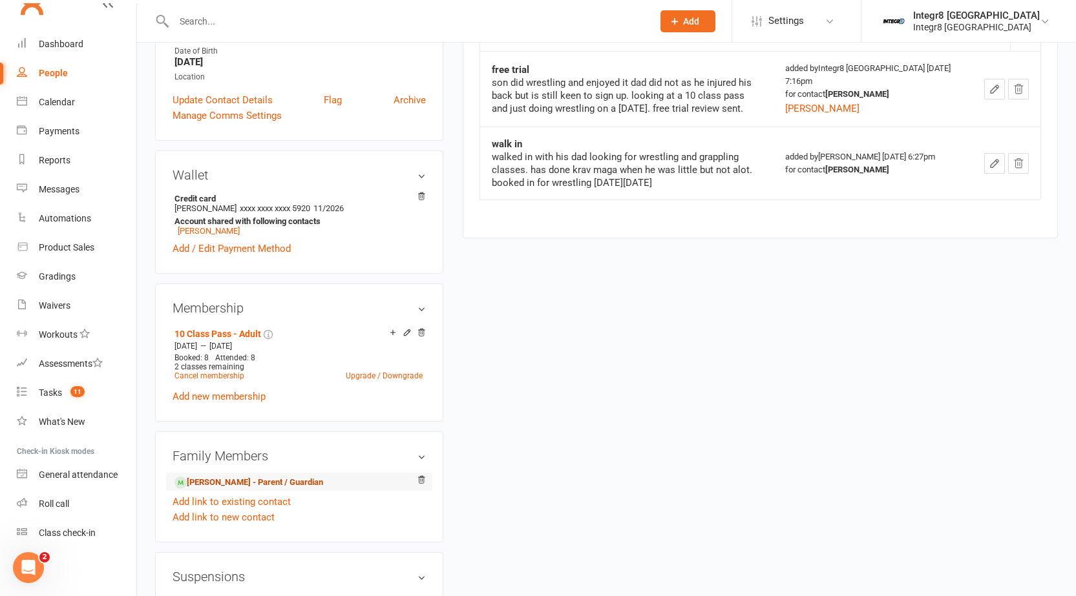
click at [224, 488] on link "[PERSON_NAME] - Parent / Guardian" at bounding box center [248, 483] width 149 height 14
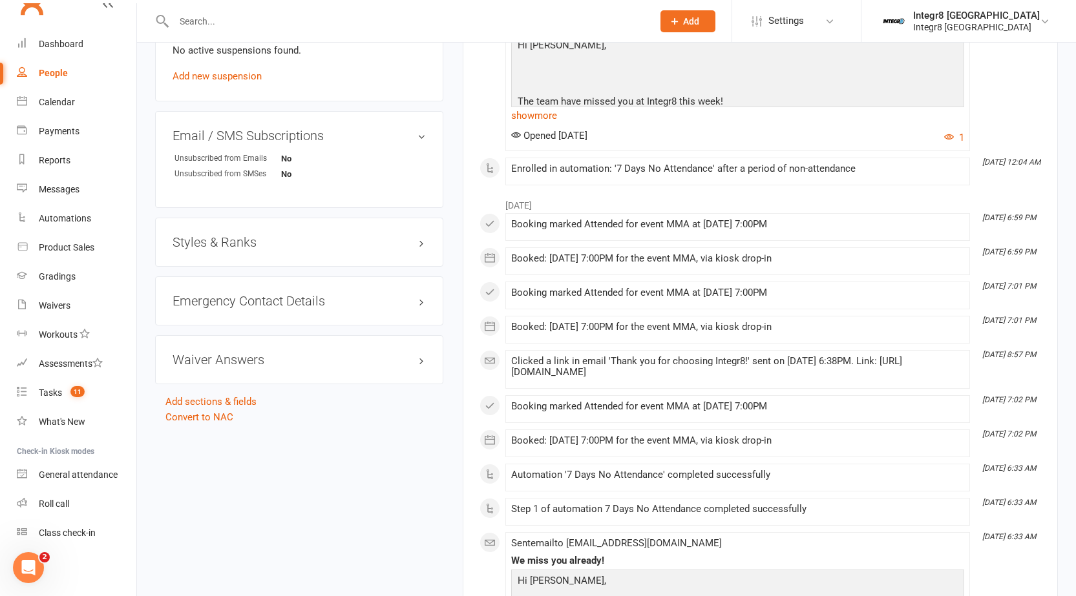
scroll to position [775, 0]
